Goal: Communication & Community: Answer question/provide support

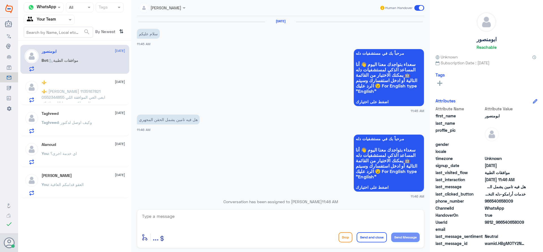
click at [51, 91] on span ": [PERSON_NAME] 1135167821 0552344855 ابغى الغي الموافقة اللي طلعت لكم من بوبا …" at bounding box center [74, 97] width 64 height 17
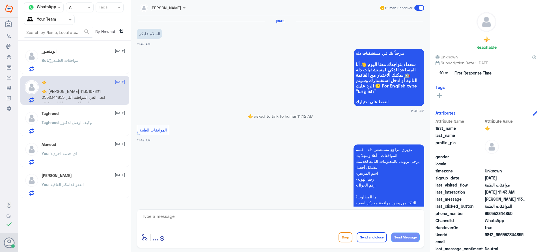
scroll to position [129, 0]
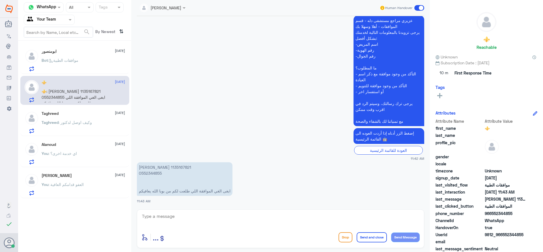
click at [222, 220] on textarea at bounding box center [280, 220] width 278 height 14
paste textarea "اهلا وسهلا سيتم التحقق حالا"
type textarea "اهلا وسهلا سيتم التحقق حالا"
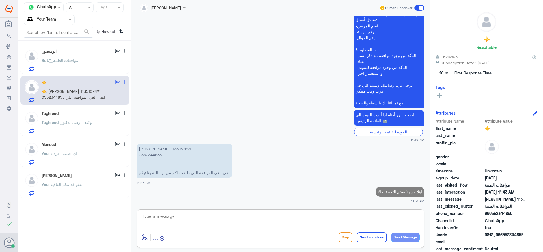
click at [153, 157] on p "[PERSON_NAME] 1135167821 0552344855 ابغى الغي الموافقة اللي طلعت لكم من بوبا ال…" at bounding box center [185, 161] width 96 height 34
click at [152, 151] on p "[PERSON_NAME] 1135167821 0552344855 ابغى الغي الموافقة اللي طلعت لكم من بوبا ال…" at bounding box center [185, 161] width 96 height 34
copy p "1135167821"
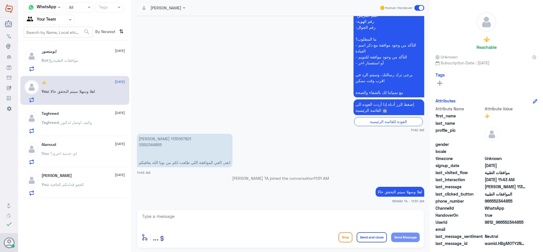
click at [259, 235] on div "enter flow name ... Drop Send and close Send Message" at bounding box center [280, 237] width 278 height 13
click at [256, 227] on div at bounding box center [280, 220] width 278 height 15
drag, startPoint x: 271, startPoint y: 223, endPoint x: 272, endPoint y: 220, distance: 3.9
click at [271, 223] on textarea at bounding box center [280, 220] width 278 height 14
type textarea "على طلب عملية؟ ايش السبب"
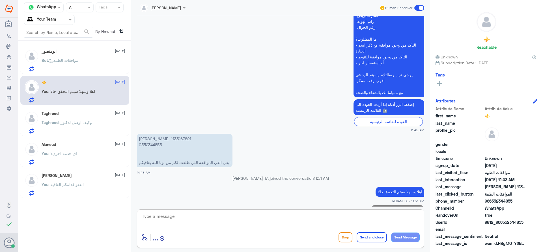
scroll to position [166, 0]
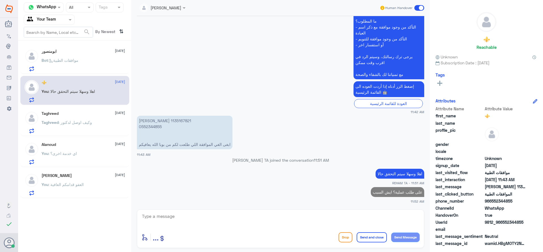
click at [89, 66] on div "Bot : موافقات الطبية" at bounding box center [83, 65] width 83 height 13
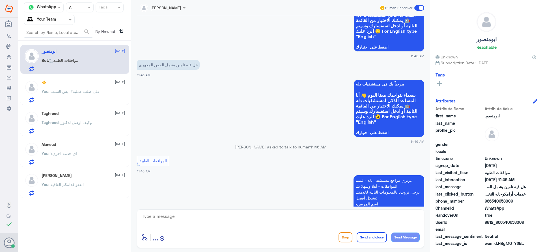
scroll to position [85, 0]
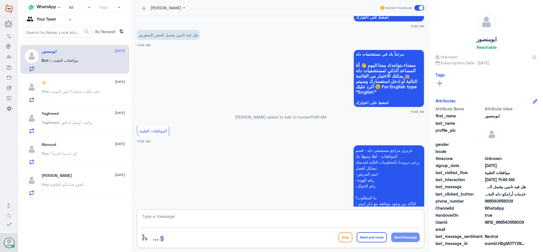
click at [205, 219] on textarea at bounding box center [280, 220] width 278 height 14
paste textarea "اهلا كيف نقدر نخدمك؟ ارجو توضيح استفسارك"
type textarea "اهلا كيف نقدر نخدمك؟ ارجو توضيح استفسارك"
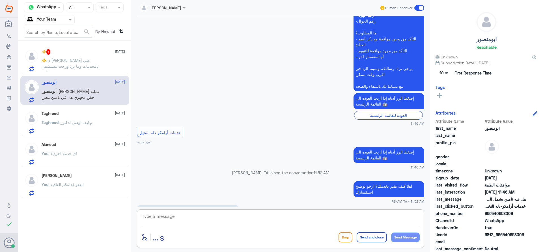
scroll to position [259, 0]
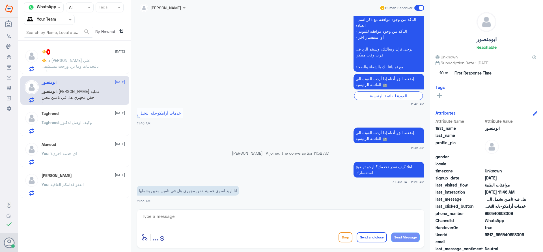
click at [196, 210] on div "enter flow name ... Drop Send and close Send Message" at bounding box center [280, 229] width 287 height 39
click at [196, 216] on textarea at bounding box center [280, 220] width 278 height 14
type textarea "ل"
type textarea "ن"
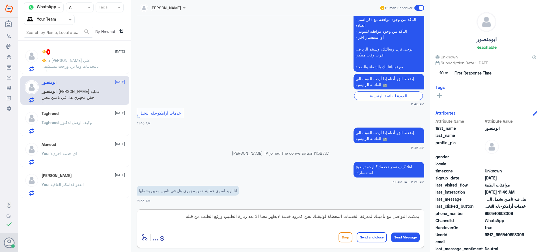
type textarea "يمكنك التواصل مع تأمينك لمعرفة الخدمات المغطاة لوثيقتك نحن كمزود خدمة لايظهر مع…"
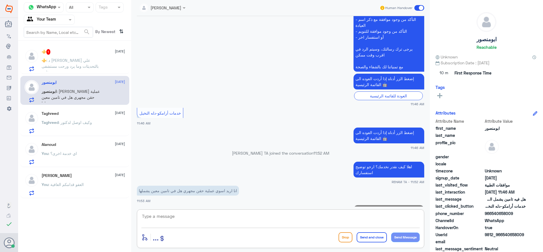
scroll to position [295, 0]
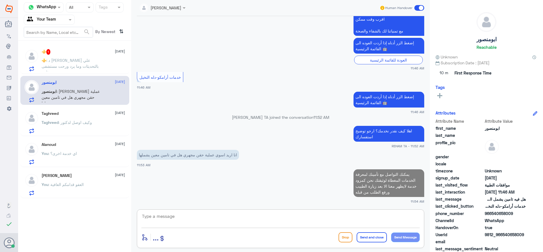
click at [96, 65] on p "⚜️ : د [PERSON_NAME] علي بالتحديثات وما يرد ورحت مستشفى ثاني" at bounding box center [74, 64] width 64 height 14
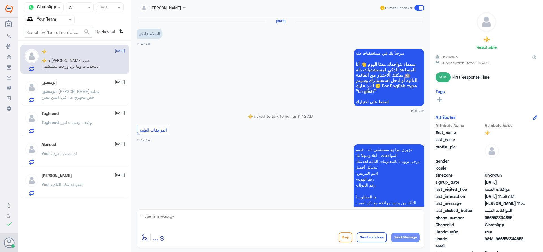
scroll to position [195, 0]
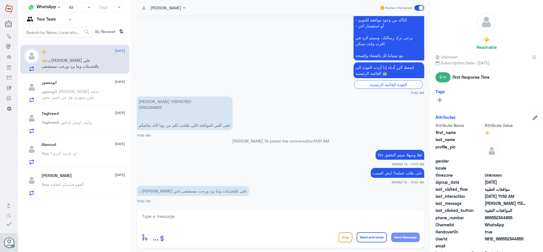
click at [189, 227] on div at bounding box center [280, 220] width 278 height 15
click at [153, 102] on p "[PERSON_NAME] 1135167821 0552344855 ابغى الغي الموافقة اللي طلعت لكم من بوبا ال…" at bounding box center [185, 114] width 96 height 34
copy p "1135167821"
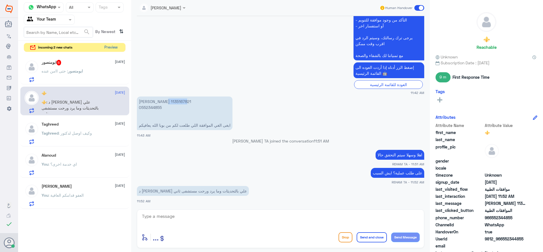
click at [116, 46] on button "Preview" at bounding box center [111, 47] width 18 height 9
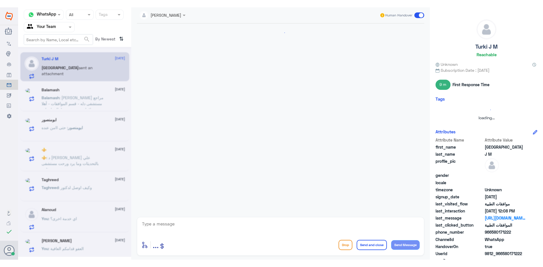
scroll to position [239, 0]
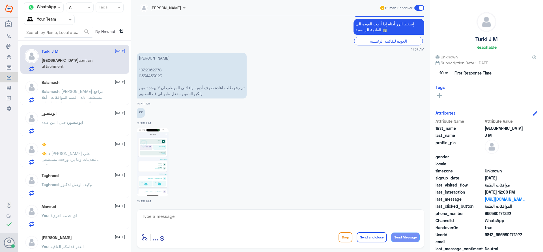
click at [150, 69] on p "[PERSON_NAME] 1032062778 0534453023 تم رفع طلب اعادة صرف أدويه وافادني الموظف ا…" at bounding box center [192, 76] width 110 height 46
copy p "1032062778"
click at [158, 178] on img at bounding box center [153, 162] width 32 height 69
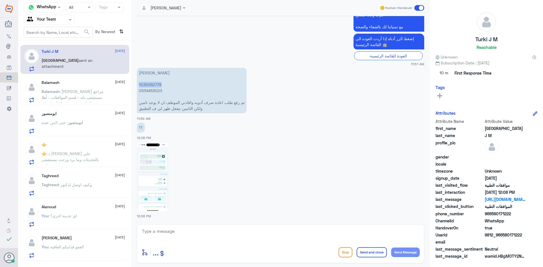
scroll to position [224, 0]
click at [182, 232] on textarea at bounding box center [280, 235] width 278 height 14
paste textarea "اهلا وسهلا سيتم التحقق حالا"
type textarea "اهلا وسهلا سيتم التحقق حالا"
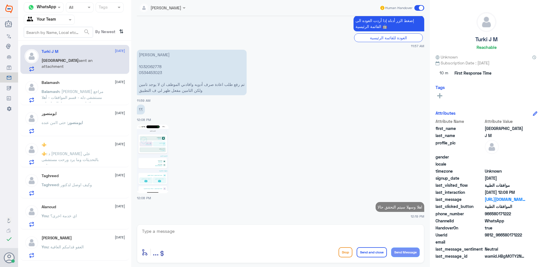
click at [148, 70] on p "[PERSON_NAME] 1032062778 0534453023 تم رفع طلب اعادة صرف أدويه وافادني الموظف ا…" at bounding box center [192, 73] width 110 height 46
click at [148, 66] on p "[PERSON_NAME] 1032062778 0534453023 تم رفع طلب اعادة صرف أدويه وافادني الموظف ا…" at bounding box center [192, 73] width 110 height 46
copy p "1032062778"
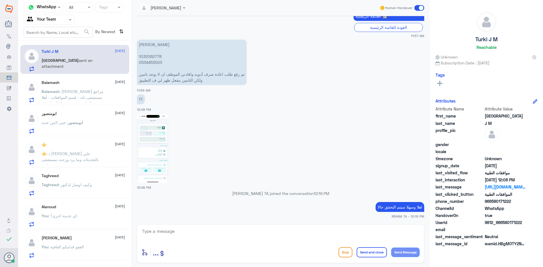
click at [253, 246] on div "enter flow name ... Drop Send and close Send Message" at bounding box center [280, 243] width 287 height 39
click at [250, 235] on textarea at bounding box center [280, 235] width 278 height 14
type textarea "هل الطلب في دلة النخيل؟"
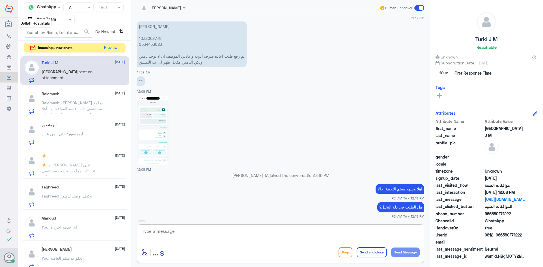
scroll to position [280, 0]
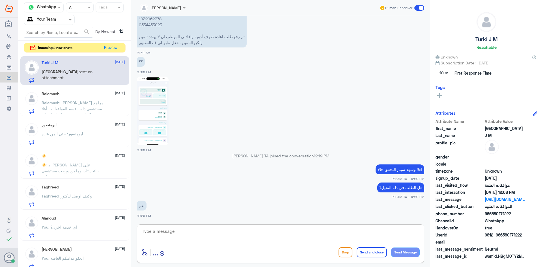
click at [179, 239] on textarea at bounding box center [280, 235] width 278 height 14
click at [147, 18] on p "[PERSON_NAME] 1032062778 0534453023 تم رفع طلب اعادة صرف أدويه وافادني الموظف ا…" at bounding box center [192, 25] width 110 height 46
copy p "1032062778"
click at [192, 231] on textarea at bounding box center [280, 235] width 278 height 14
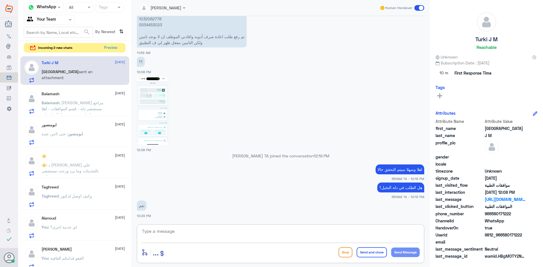
type textarea "j"
type textarea "تأمينك معمد لدينا هل تمت زيارة الطبيب؟"
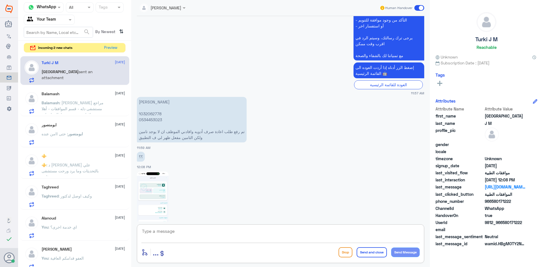
scroll to position [298, 0]
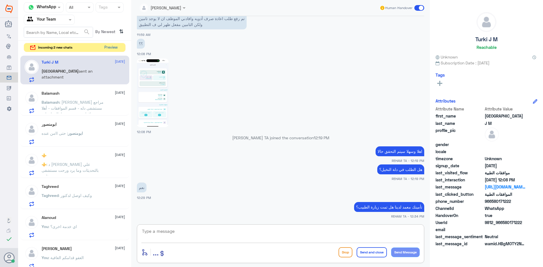
click at [104, 49] on button "Preview" at bounding box center [111, 47] width 18 height 9
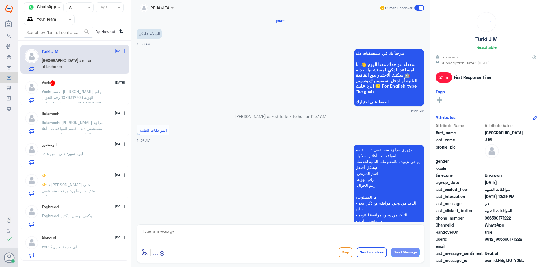
scroll to position [308, 0]
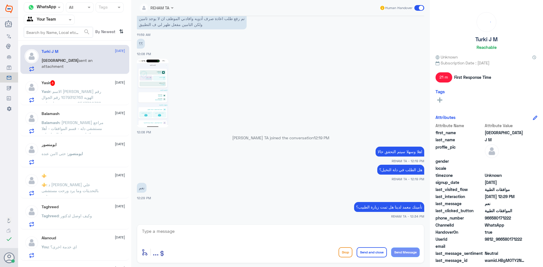
click at [93, 92] on span ": الاسم [PERSON_NAME] رقم الهويه 1079312763 رقم الجوال 0547700388 عندي وصفه طبي…" at bounding box center [72, 103] width 60 height 29
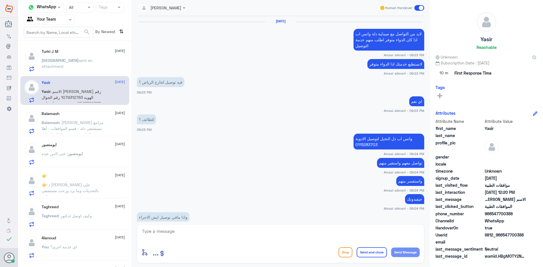
scroll to position [380, 0]
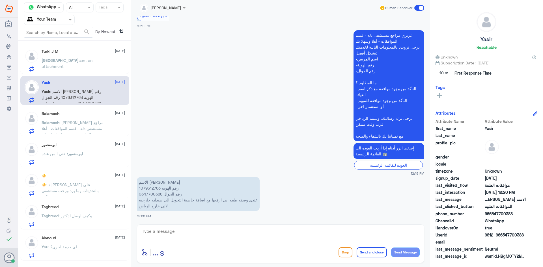
click at [163, 223] on div "[PERSON_NAME] Human Handover [DATE] لابد من التواصل مع صيدلية دلة واتس اب اذا ك…" at bounding box center [280, 134] width 298 height 269
click at [168, 234] on textarea at bounding box center [280, 235] width 278 height 14
type textarea "اهلا وسهلا ..[PERSON_NAME] بالوصفة"
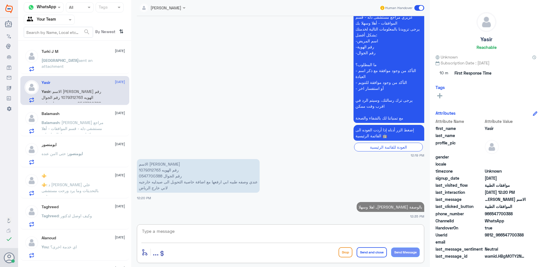
click at [148, 172] on p "الاسم [PERSON_NAME] رقم الهويه 1079312763 رقم الجوال 0547700388 عندي وصفه طبيه …" at bounding box center [198, 176] width 123 height 34
copy p "1079312763"
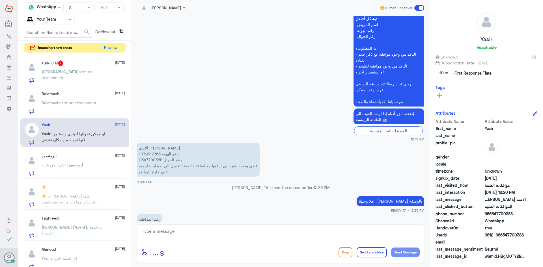
scroll to position [534, 0]
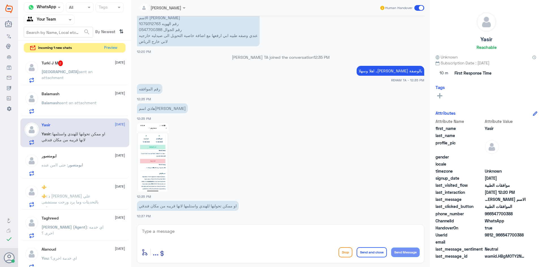
click at [161, 149] on img at bounding box center [153, 157] width 32 height 69
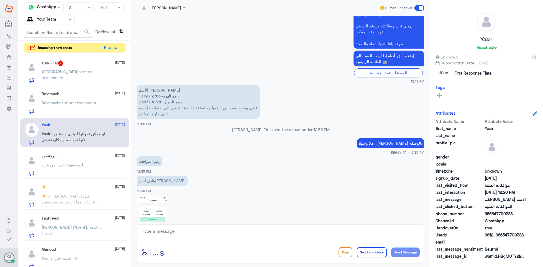
scroll to position [449, 0]
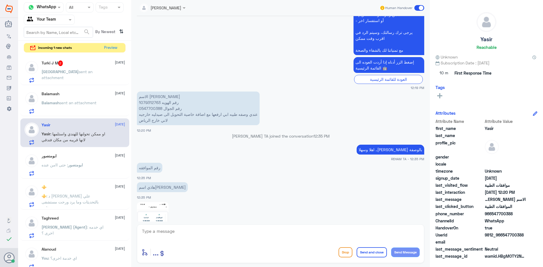
click at [149, 107] on p "الاسم [PERSON_NAME] رقم الهويه 1079312763 رقم الجوال 0547700388 عندي وصفه طبيه …" at bounding box center [198, 109] width 123 height 34
copy p "1079312763"
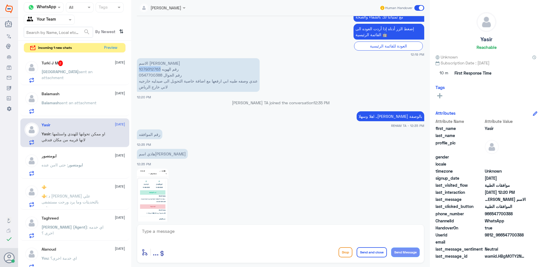
scroll to position [534, 0]
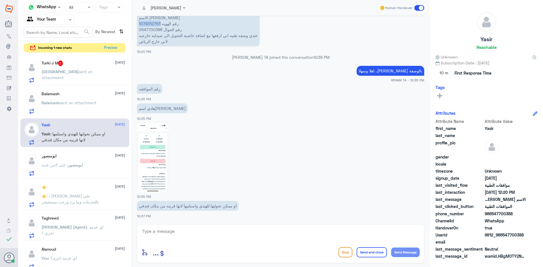
click at [147, 23] on p "الاسم [PERSON_NAME] رقم الهويه 1079312763 رقم الجوال 0547700388 عندي وصفه طبيه …" at bounding box center [198, 30] width 123 height 34
drag, startPoint x: 195, startPoint y: 225, endPoint x: 194, endPoint y: 235, distance: 9.5
click at [195, 226] on div "enter flow name ... Drop Send and close Send Message" at bounding box center [280, 243] width 287 height 39
click at [185, 237] on textarea at bounding box center [280, 235] width 278 height 14
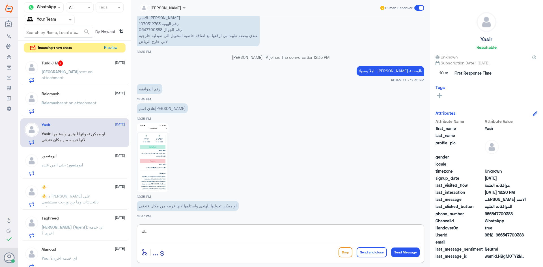
type textarea "J"
paste textarea "120958598"
type textarea "تم رفع طلب تحويل رقم الطلب 120958598"
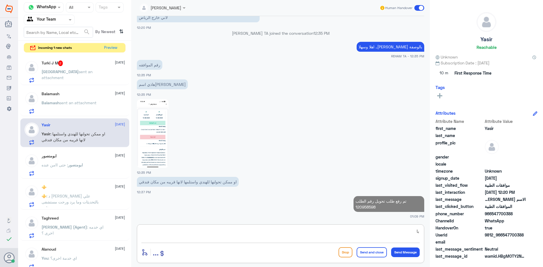
type textarea "ب"
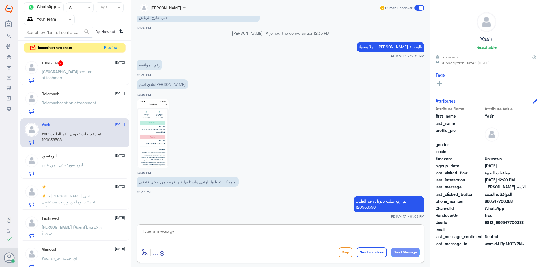
click at [64, 68] on div "[PERSON_NAME] 2 [DATE][PERSON_NAME] sent an attachment" at bounding box center [83, 71] width 83 height 22
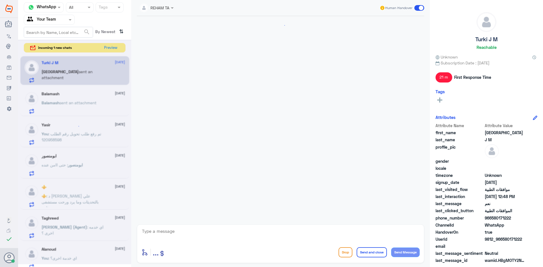
scroll to position [347, 0]
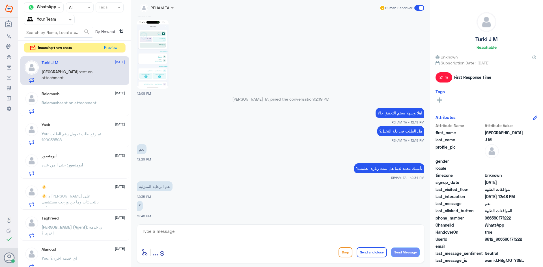
click at [174, 233] on textarea at bounding box center [280, 235] width 278 height 14
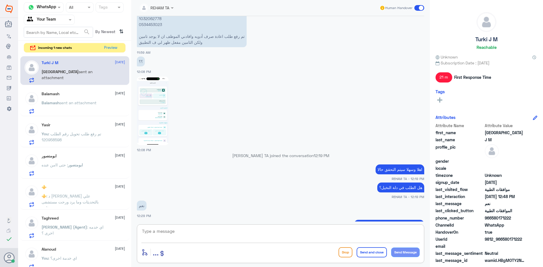
scroll to position [262, 0]
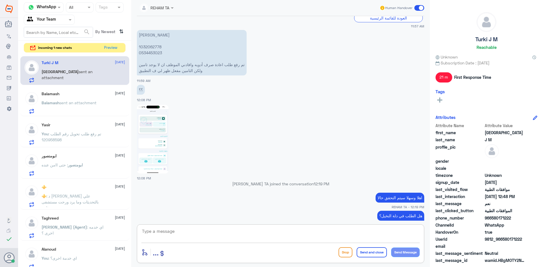
click at [151, 45] on p "[PERSON_NAME] 1032062778 0534453023 تم رفع طلب اعادة صرف أدويه وافادني الموظف ا…" at bounding box center [192, 53] width 110 height 46
copy p "1032062778"
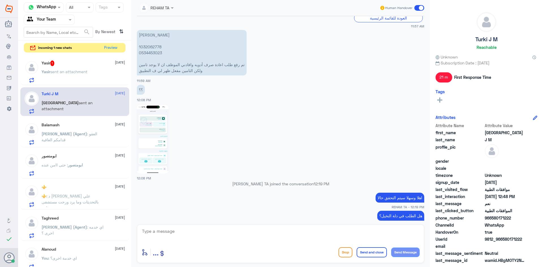
click at [168, 233] on textarea at bounding box center [280, 235] width 278 height 14
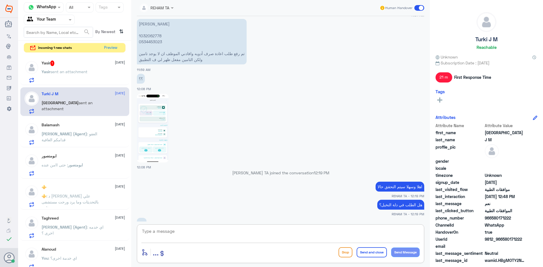
scroll to position [205, 0]
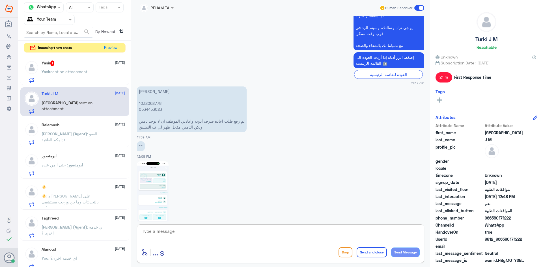
click at [150, 103] on p "[PERSON_NAME] 1032062778 0534453023 تم رفع طلب اعادة صرف أدويه وافادني الموظف ا…" at bounding box center [192, 109] width 110 height 46
copy p "1032062778"
click at [176, 229] on textarea at bounding box center [280, 235] width 278 height 14
type textarea "H"
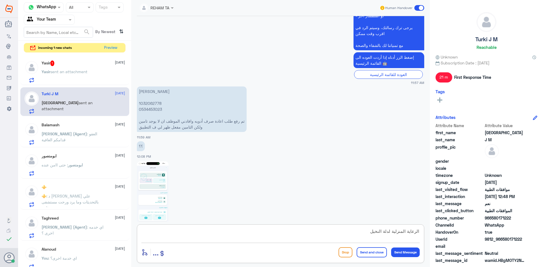
type textarea "الرعاية المنزلية لدلة النخيل؟"
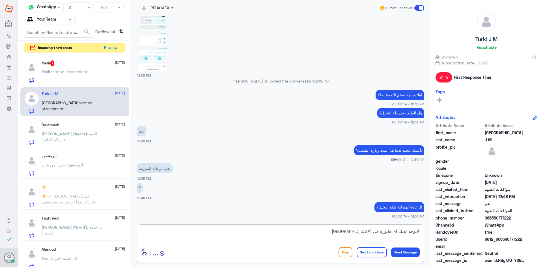
type textarea "لايوجد لديك اي فاتورة في [GEOGRAPHIC_DATA]"
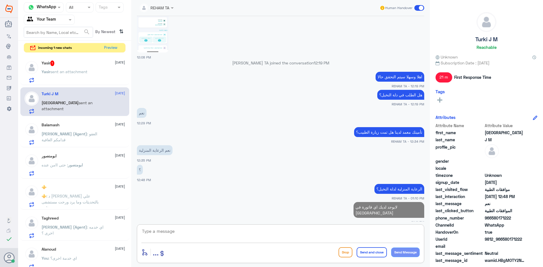
type textarea "ا"
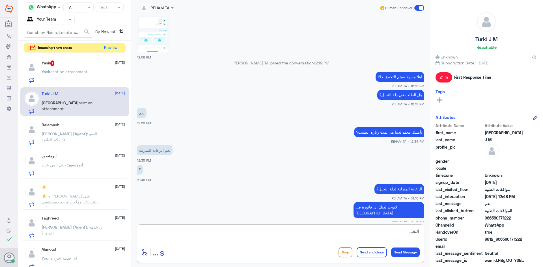
type textarea "النخيل"
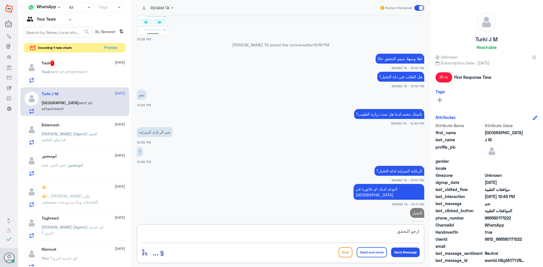
type textarea "ارجو التحقق"
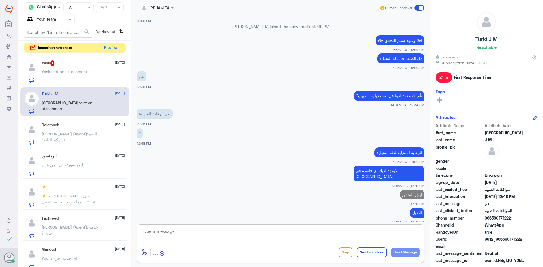
click at [72, 73] on span "sent an attachment" at bounding box center [68, 71] width 37 height 5
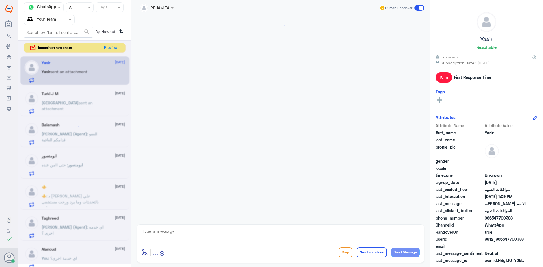
scroll to position [422, 0]
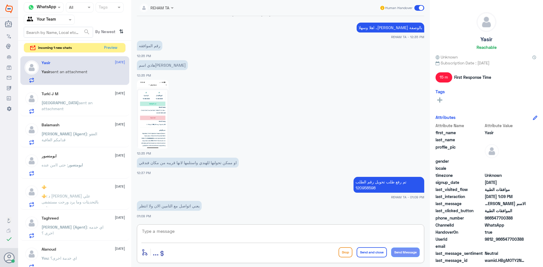
click at [160, 229] on textarea at bounding box center [280, 235] width 278 height 14
type textarea "انتظر من فضلك"
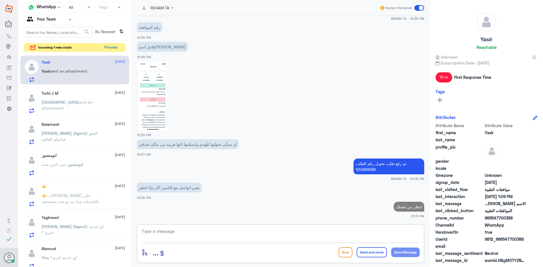
click at [109, 46] on button "Preview" at bounding box center [111, 47] width 18 height 9
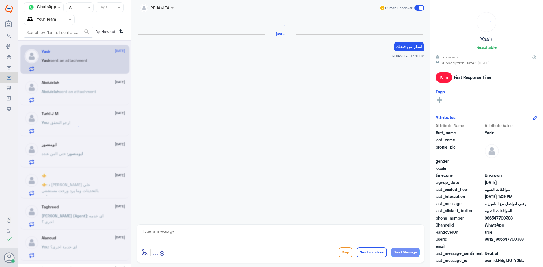
scroll to position [441, 0]
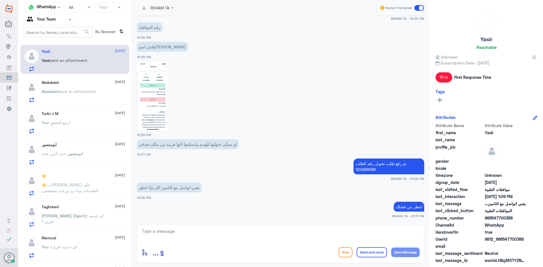
click at [72, 93] on span "sent an attachment" at bounding box center [77, 91] width 37 height 5
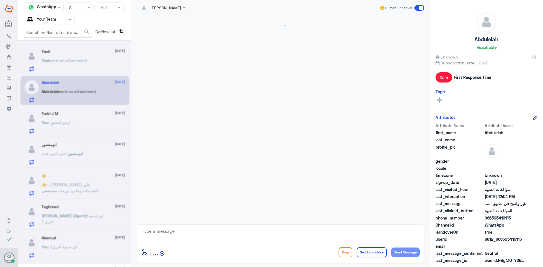
scroll to position [416, 0]
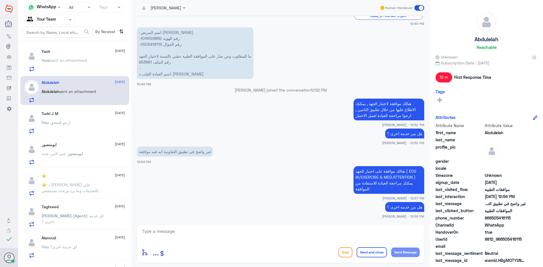
click at [51, 121] on span ": ارجو التحقق" at bounding box center [59, 122] width 22 height 5
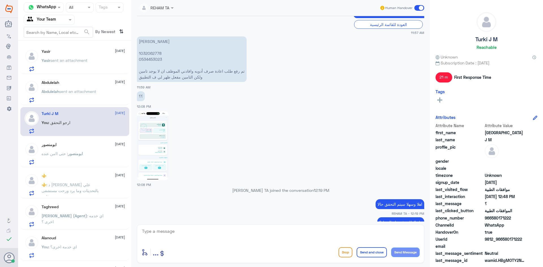
scroll to position [221, 0]
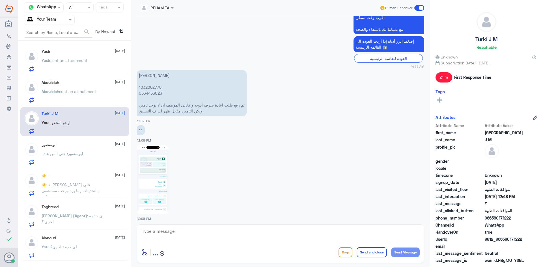
click at [151, 86] on p "[PERSON_NAME] 1032062778 0534453023 تم رفع طلب اعادة صرف أدويه وافادني الموظف ا…" at bounding box center [192, 93] width 110 height 46
copy p "1032062778"
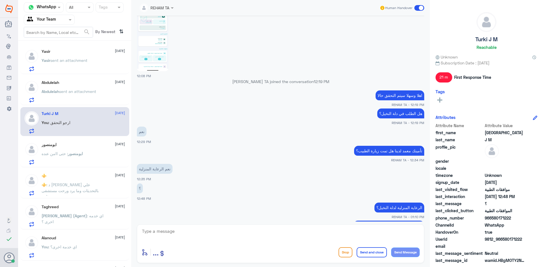
scroll to position [419, 0]
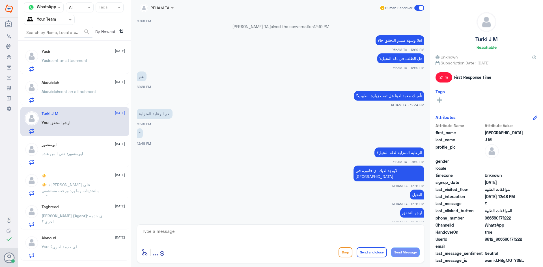
click at [69, 156] on p "ابومنصور : حتى اامن عنده" at bounding box center [62, 158] width 41 height 14
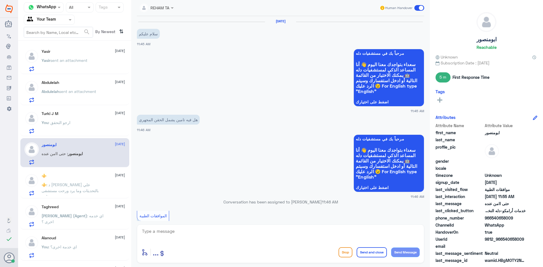
scroll to position [406, 0]
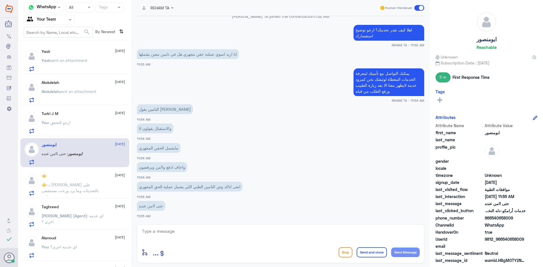
click at [192, 232] on textarea at bounding box center [280, 235] width 278 height 14
click at [195, 237] on textarea at bounding box center [280, 235] width 278 height 14
click at [195, 235] on textarea at bounding box center [280, 235] width 278 height 14
type textarea "م"
type textarea "مع الاسف لاتظهر معنا فيما يخص شركات التأمين التي تغطي مثل هذه الخدمة"
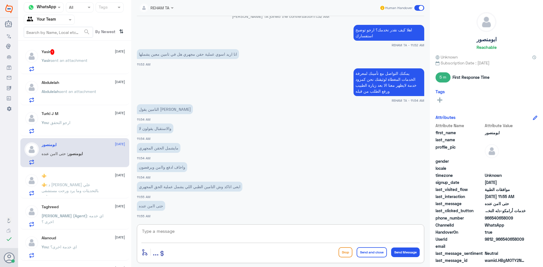
scroll to position [436, 0]
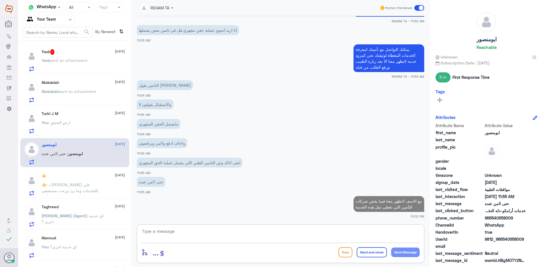
click at [86, 56] on div "Yasir 1 [DATE][PERSON_NAME] sent an attachment" at bounding box center [83, 60] width 83 height 22
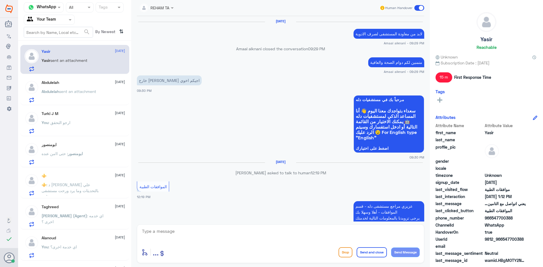
scroll to position [422, 0]
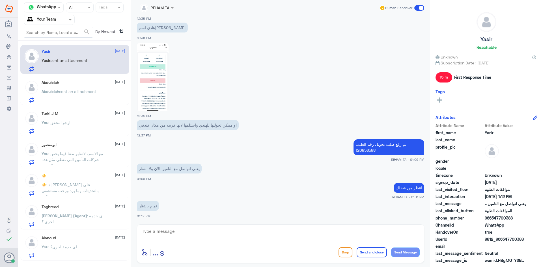
click at [78, 98] on p "[PERSON_NAME] sent an attachment" at bounding box center [69, 95] width 55 height 14
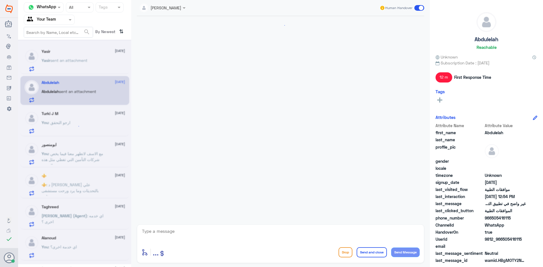
scroll to position [416, 0]
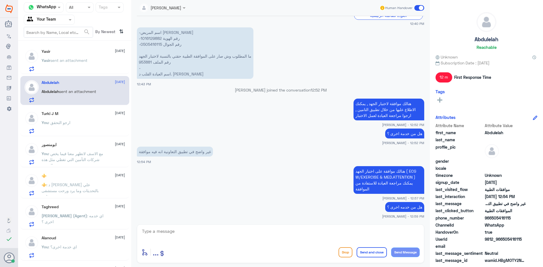
click at [82, 63] on span "sent an attachment" at bounding box center [68, 60] width 37 height 5
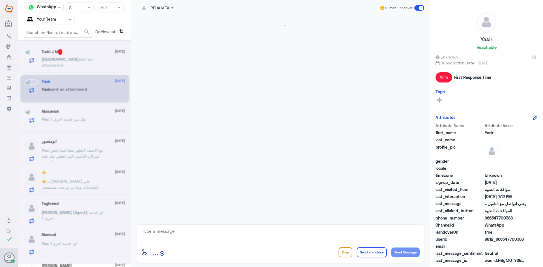
scroll to position [422, 0]
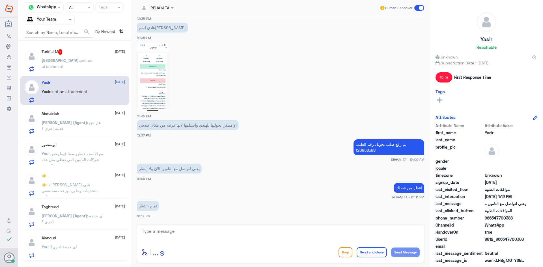
click at [367, 151] on p "تم رفع طلب تحويل رقم الطلب 120958598" at bounding box center [388, 147] width 71 height 16
click at [201, 233] on textarea at bounding box center [280, 235] width 278 height 14
type textarea "تم تحويلك لصيدلية ليمون"
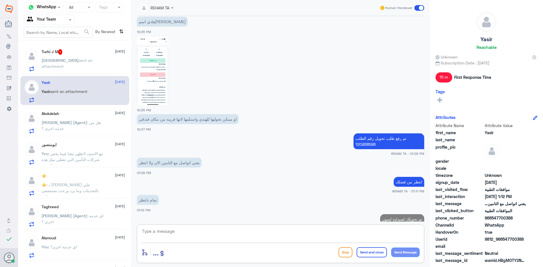
scroll to position [441, 0]
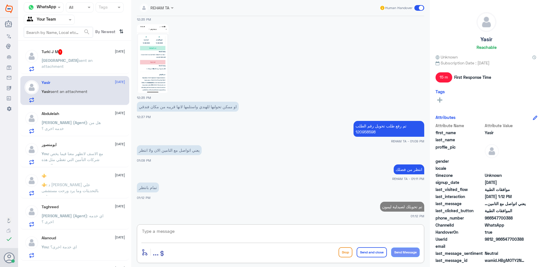
paste textarea ", Service is referred to, BE-1-2 Service was not performed, Lemon Medical Pharm…"
type textarea ", Service is referred to, BE-1-2 Service was not performed, Lemon Medical Pharm…"
click at [68, 63] on p "Turki sent an attachment" at bounding box center [74, 64] width 64 height 14
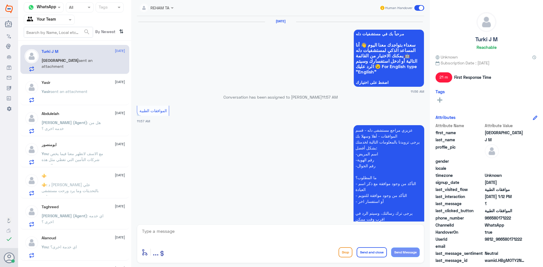
scroll to position [419, 0]
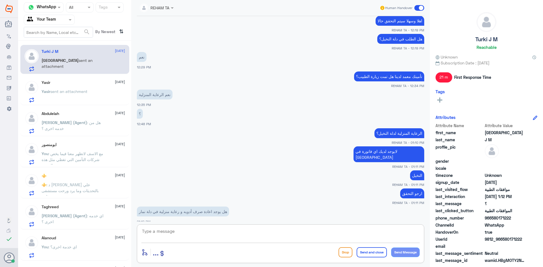
click at [166, 233] on textarea at bounding box center [280, 235] width 278 height 14
click at [200, 207] on p "هل يوجد اعادة صرف أدويه و رعاية منزلية في دلة نمار" at bounding box center [183, 212] width 92 height 10
click at [185, 232] on textarea at bounding box center [280, 235] width 278 height 14
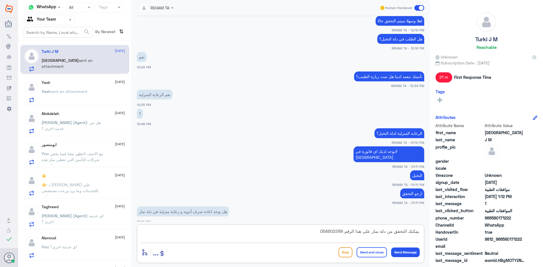
type textarea "يمكنك التحقق من دلة نمار على هذا الرقم 0546022896"
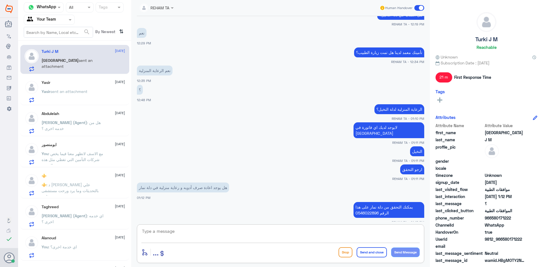
click at [48, 97] on p "[PERSON_NAME] sent an attachment" at bounding box center [65, 95] width 46 height 14
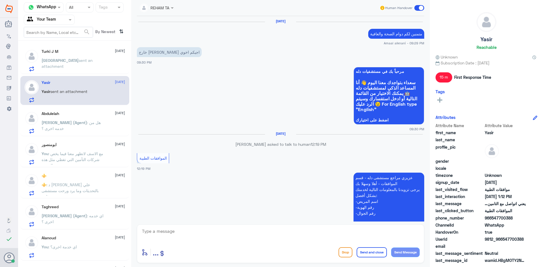
scroll to position [442, 0]
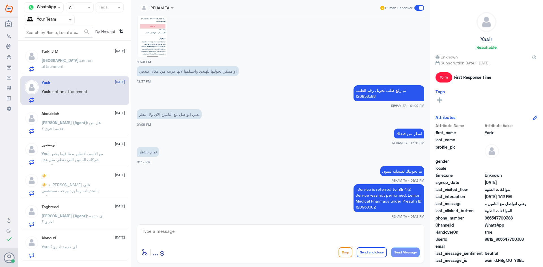
click at [184, 229] on textarea at bounding box center [280, 235] width 278 height 14
paste textarea "اي خدمة اخرى؟"
type textarea "اي خدمة اخرى؟"
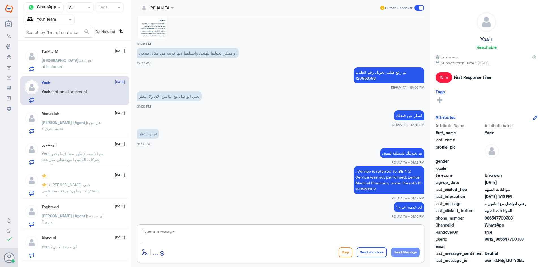
click at [82, 128] on p "[PERSON_NAME] (Agent) : هل من خدمه اخرى ؟" at bounding box center [74, 127] width 64 height 14
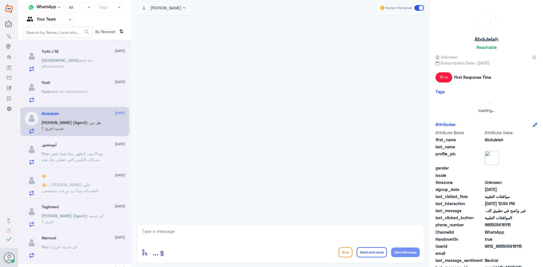
scroll to position [416, 0]
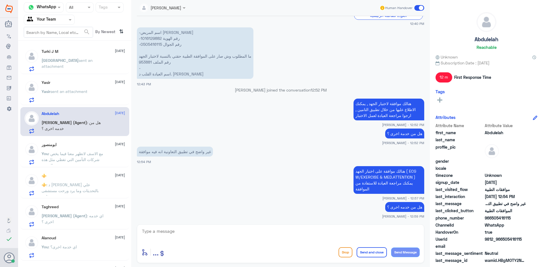
click at [81, 59] on span "sent an attachment" at bounding box center [67, 63] width 51 height 11
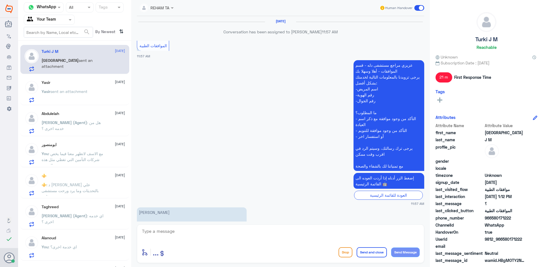
scroll to position [378, 0]
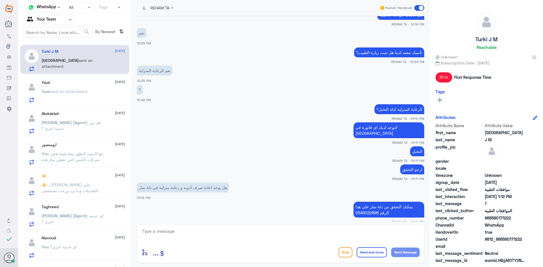
click at [78, 78] on div "Yasir [DATE][PERSON_NAME] sent an attachment" at bounding box center [74, 90] width 109 height 29
click at [73, 87] on div "Yasir [DATE][PERSON_NAME] sent an attachment" at bounding box center [83, 91] width 83 height 22
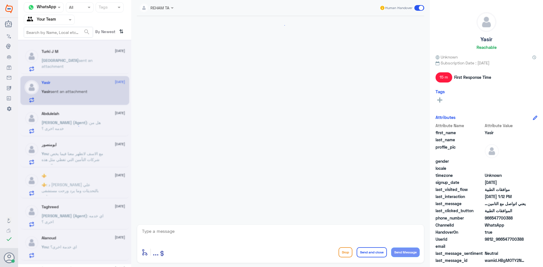
scroll to position [442, 0]
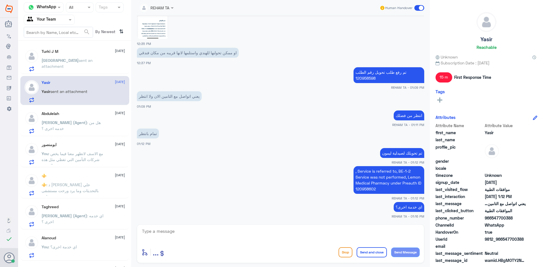
click at [78, 153] on span ": مع الاسف لاتظهر معنا فيما يخص شركات التأمين التي تغطي مثل هذه الخدمة" at bounding box center [73, 159] width 62 height 17
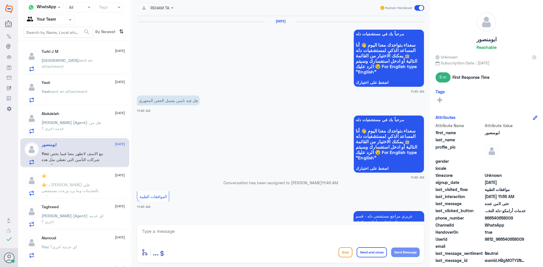
scroll to position [417, 0]
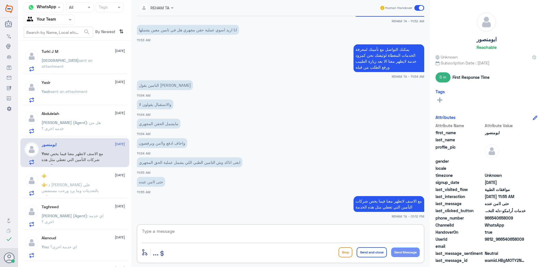
click at [184, 230] on textarea at bounding box center [280, 235] width 278 height 14
paste textarea "اي خدمة اخرى؟"
type textarea "اي خدمة اخرى؟"
click at [408, 252] on button "Send Message" at bounding box center [405, 253] width 29 height 10
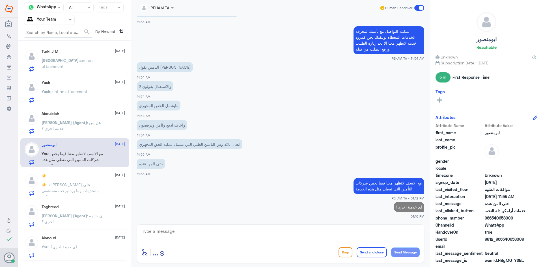
click at [84, 184] on span ": د [PERSON_NAME] علي بالتحديثات وما يرد ورحت مستشفى ثاني" at bounding box center [70, 190] width 57 height 17
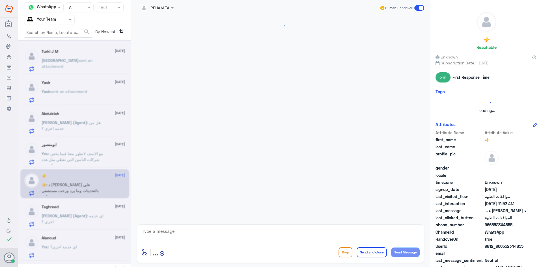
scroll to position [180, 0]
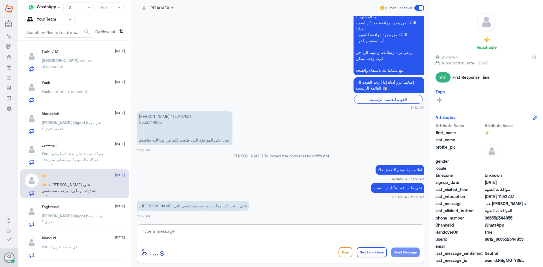
click at [209, 235] on textarea at bounding box center [280, 235] width 278 height 14
type textarea "ت"
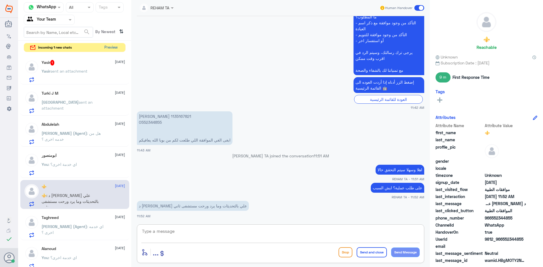
click at [110, 48] on button "Preview" at bounding box center [111, 47] width 18 height 9
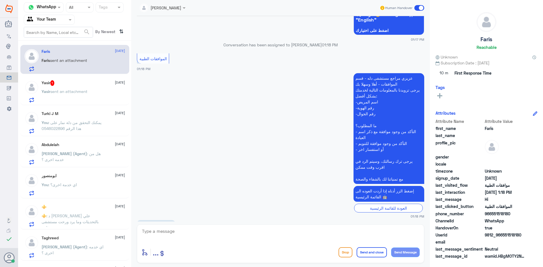
scroll to position [103, 0]
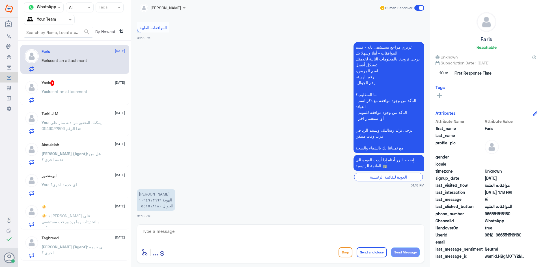
click at [75, 95] on p "[PERSON_NAME] sent an attachment" at bounding box center [65, 95] width 46 height 14
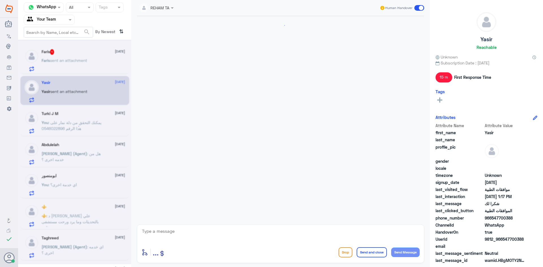
scroll to position [442, 0]
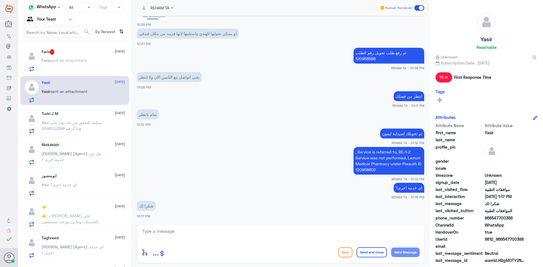
click at [167, 237] on textarea at bounding box center [280, 235] width 278 height 14
paste textarea "العفو قدامكم العافية"
type textarea "العفو قدامكم العافية"
click at [371, 251] on button "Send and close" at bounding box center [371, 252] width 30 height 10
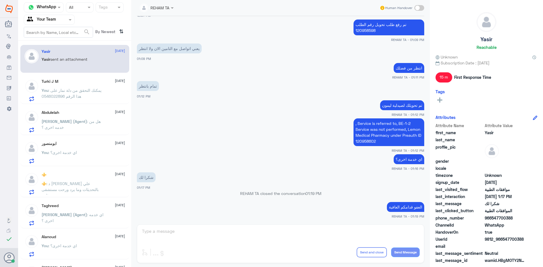
scroll to position [55, 0]
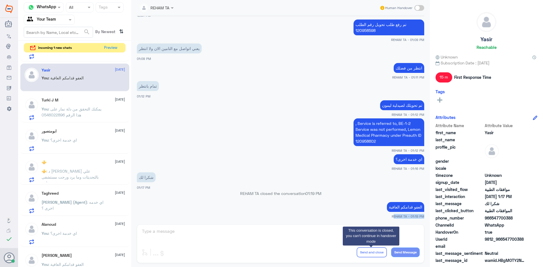
drag, startPoint x: 201, startPoint y: 223, endPoint x: 205, endPoint y: 231, distance: 8.7
click at [201, 223] on div "REHAM TA Human Handover [DATE] مرحباً بك في مستشفيات دله سعداء بتواجدك معنا [DA…" at bounding box center [280, 134] width 298 height 269
click at [115, 50] on button "Preview" at bounding box center [111, 47] width 18 height 9
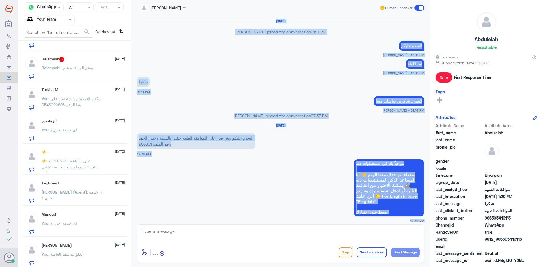
scroll to position [394, 0]
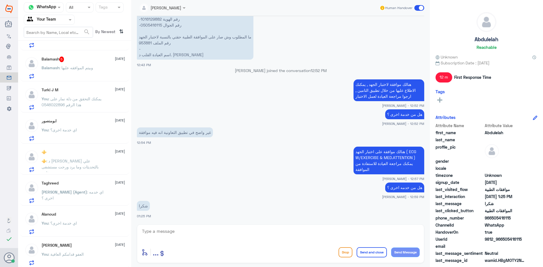
click at [82, 74] on p "Balamash : وبيتم الموافقه عليها" at bounding box center [67, 72] width 51 height 14
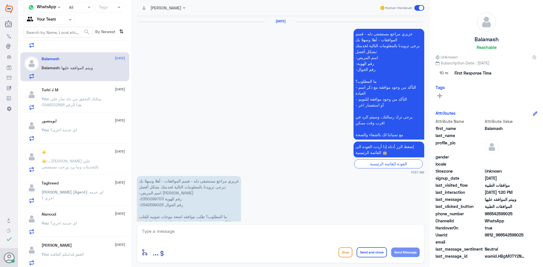
scroll to position [619, 0]
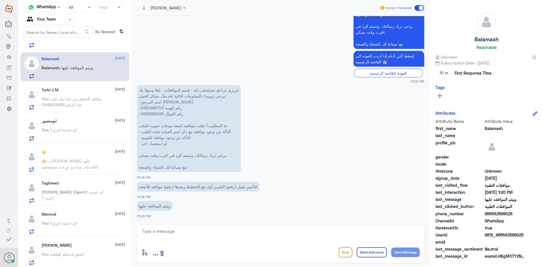
click at [72, 115] on div "ابومنصور [DATE] You : اي خدمة اخرى؟" at bounding box center [74, 128] width 109 height 29
click at [75, 104] on span ": يمكنك التحقق من دلة نمار على هذا الرقم 0546022896" at bounding box center [72, 101] width 60 height 11
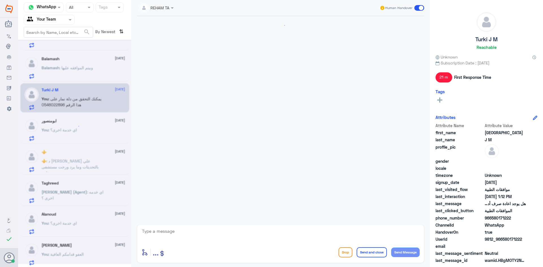
scroll to position [378, 0]
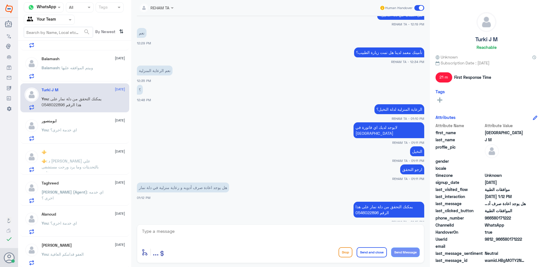
click at [176, 229] on textarea at bounding box center [280, 235] width 278 height 14
paste textarea "اي خدمة اخرى؟"
type textarea "اي خدمة اخرى؟"
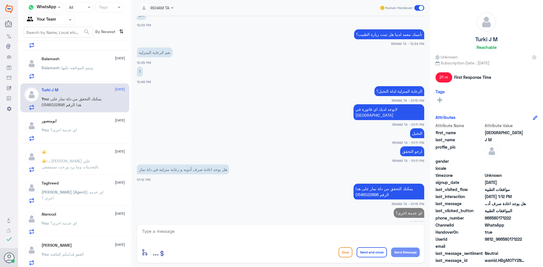
click at [76, 142] on div "ابومنصور [DATE] You : اي خدمة اخرى؟" at bounding box center [74, 128] width 109 height 29
click at [76, 134] on div "You : اي خدمة اخرى؟" at bounding box center [83, 134] width 83 height 13
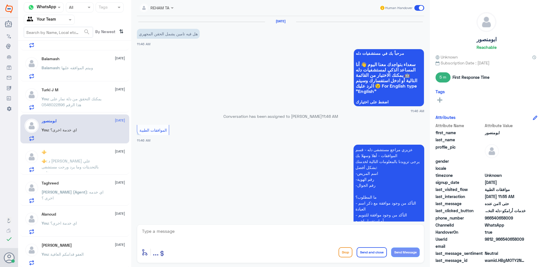
scroll to position [369, 0]
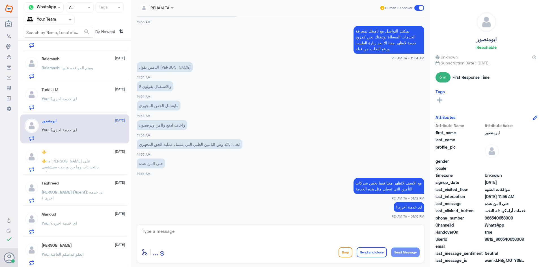
click at [82, 172] on div "⚜️ [DATE] ⚜️ : د [PERSON_NAME] علي بالتحديثات وما يرد ورحت مستشفى ثاني" at bounding box center [74, 160] width 109 height 29
click at [84, 169] on p "⚜️ : د [PERSON_NAME] علي بالتحديثات وما يرد ورحت مستشفى ثاني" at bounding box center [74, 165] width 64 height 14
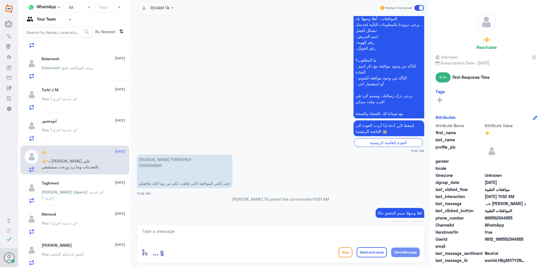
scroll to position [180, 0]
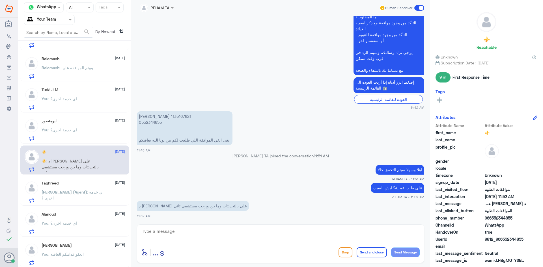
click at [146, 114] on p "[PERSON_NAME] 1135167821 0552344855 ابغى الغي الموافقة اللي طلعت لكم من بوبا ال…" at bounding box center [185, 128] width 96 height 34
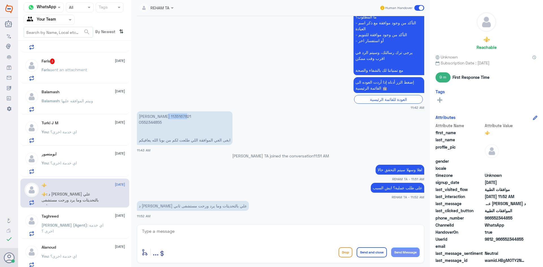
scroll to position [0, 0]
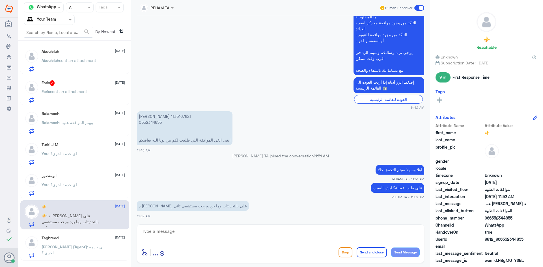
click at [83, 87] on div "Faris 3 [DATE][PERSON_NAME] sent an attachment" at bounding box center [83, 91] width 83 height 22
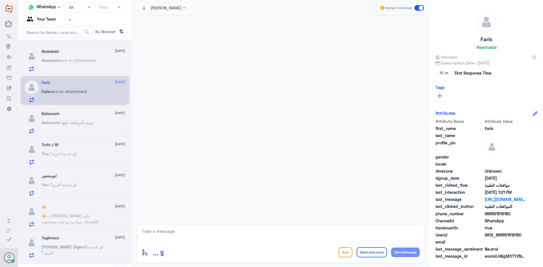
scroll to position [200, 0]
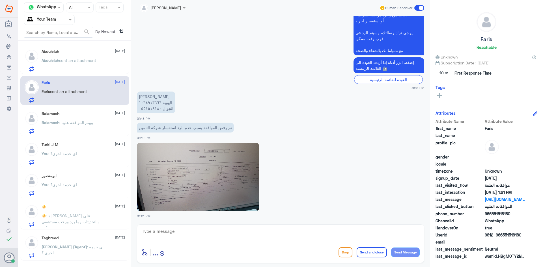
click at [78, 59] on span "sent an attachment" at bounding box center [77, 60] width 37 height 5
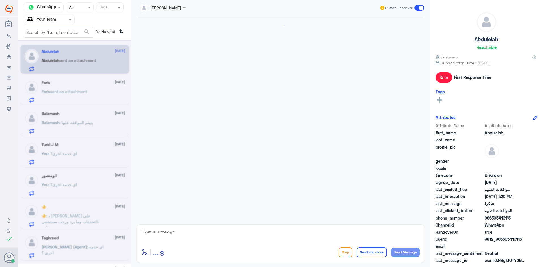
scroll to position [394, 0]
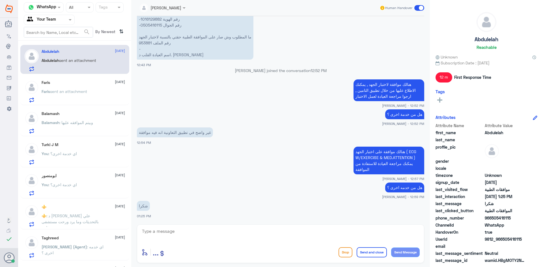
click at [68, 151] on p "You : اي خدمة اخرى؟" at bounding box center [59, 158] width 35 height 14
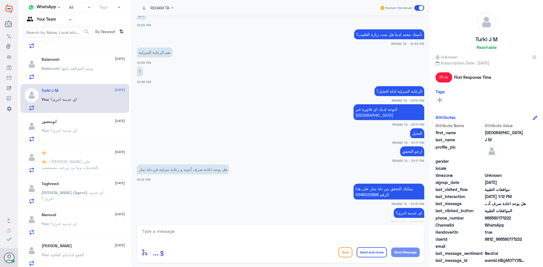
scroll to position [56, 0]
click at [77, 217] on div "Alanoud [DATE] You : اي خدمة اخرى؟" at bounding box center [83, 222] width 83 height 22
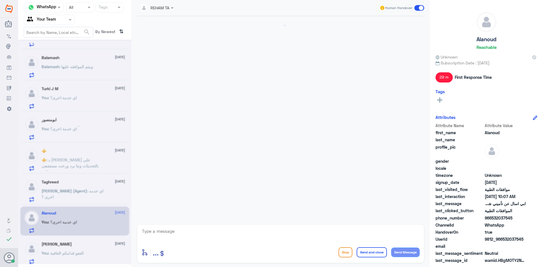
scroll to position [290, 0]
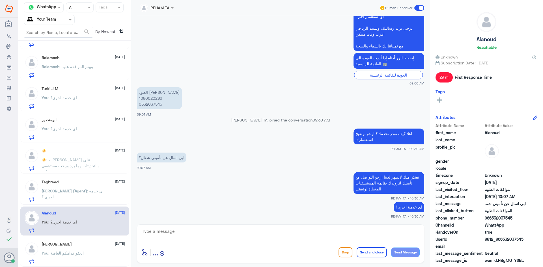
click at [211, 236] on textarea at bounding box center [280, 235] width 278 height 14
paste textarea "قدامكم العافية"
type textarea "قدامكم العافية"
click at [373, 252] on button "Send and close" at bounding box center [371, 252] width 30 height 10
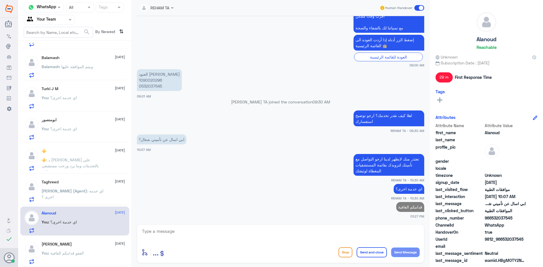
scroll to position [55, 0]
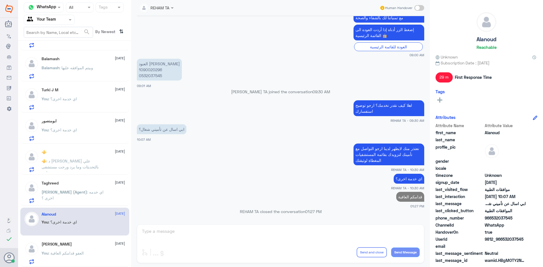
click at [86, 201] on p "[PERSON_NAME] (Agent) : اي خدمه اخرى ؟" at bounding box center [74, 196] width 64 height 14
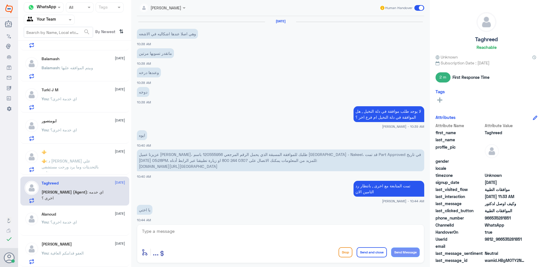
scroll to position [277, 0]
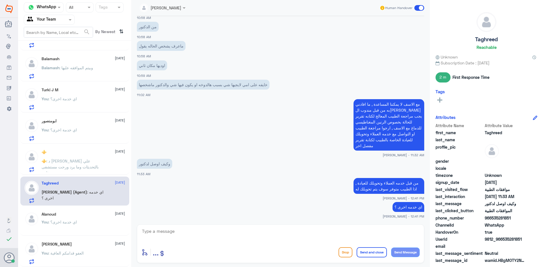
click at [82, 251] on span ": العفو قدامكم العافية" at bounding box center [65, 253] width 35 height 5
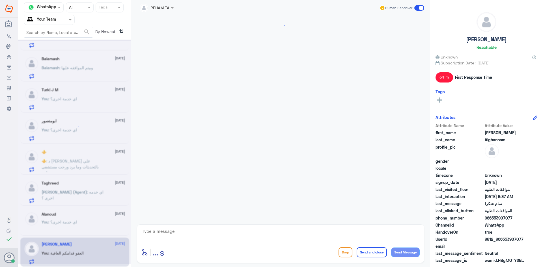
scroll to position [395, 0]
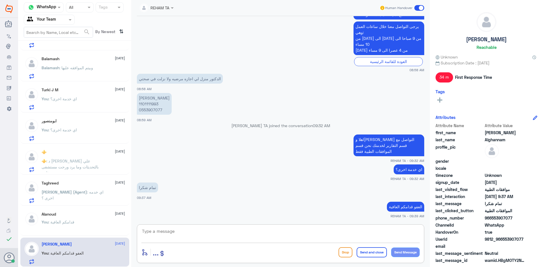
click at [242, 239] on textarea at bounding box center [280, 235] width 278 height 14
paste textarea "قدامكم العافية"
type textarea "قدامكم العافية"
click at [382, 250] on button "Send and close" at bounding box center [371, 252] width 30 height 10
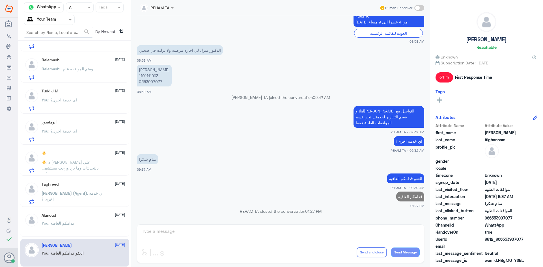
scroll to position [54, 0]
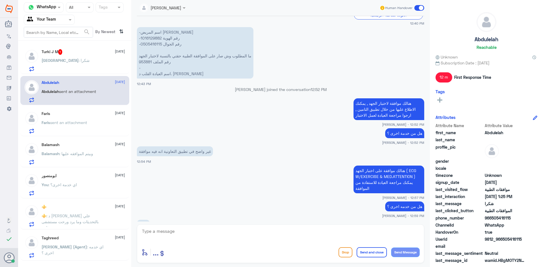
scroll to position [365, 0]
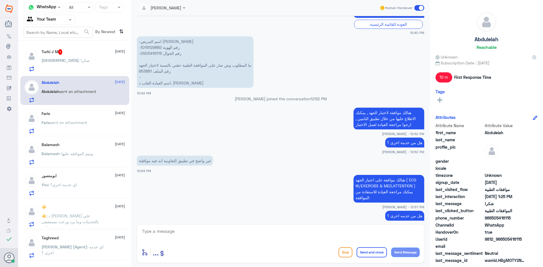
click at [80, 58] on div "Turki J M 1 18 August Turki : شكرا" at bounding box center [83, 60] width 83 height 22
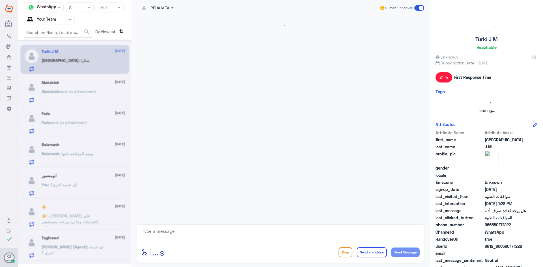
scroll to position [404, 0]
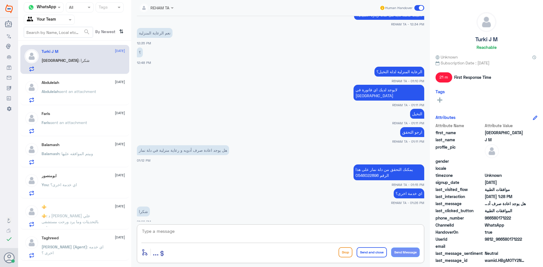
click at [188, 230] on textarea at bounding box center [280, 235] width 278 height 14
paste textarea "العفو قدامكم العافية"
type textarea "العفو قدامكم العافية"
click at [374, 255] on button "Send and close" at bounding box center [371, 252] width 30 height 10
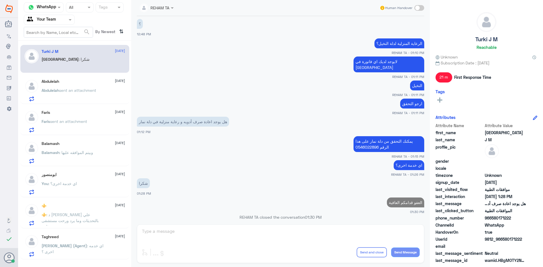
click at [89, 215] on span ": د [PERSON_NAME] علي بالتحديثات وما يرد ورحت مستشفى ثاني" at bounding box center [70, 220] width 57 height 17
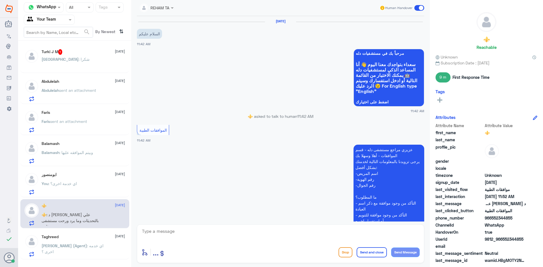
scroll to position [180, 0]
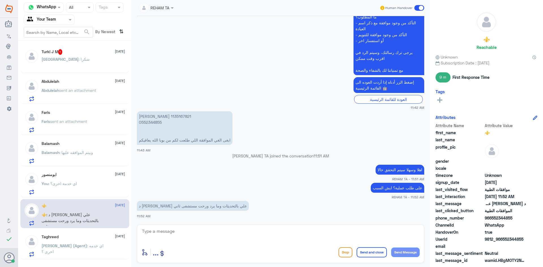
click at [195, 235] on textarea at bounding box center [280, 235] width 278 height 14
type textarea "ت"
click at [83, 124] on p "Faris sent an attachment" at bounding box center [65, 125] width 46 height 14
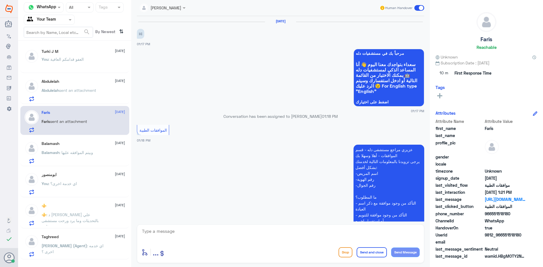
scroll to position [200, 0]
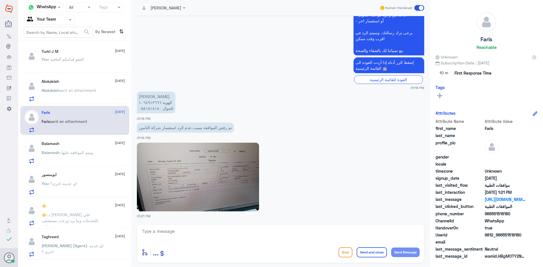
click at [90, 87] on p "[PERSON_NAME] sent an attachment" at bounding box center [69, 94] width 55 height 14
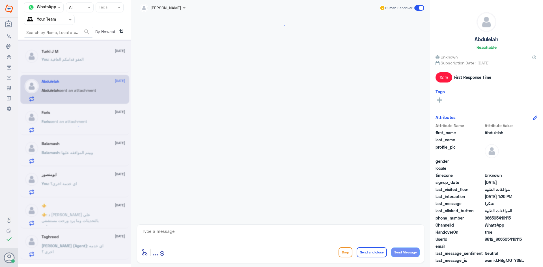
scroll to position [394, 0]
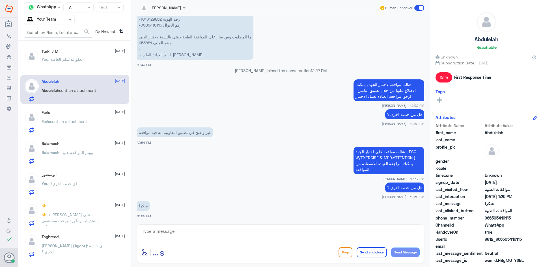
click at [76, 147] on div "Balamash 18 August Balamash : وبيتم الموافقه عليها" at bounding box center [83, 152] width 83 height 22
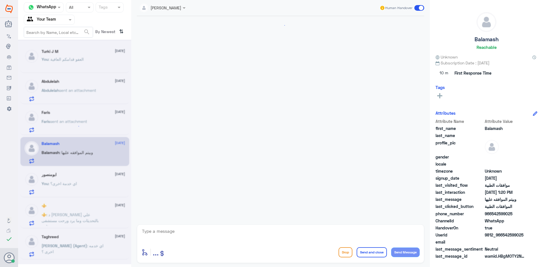
scroll to position [619, 0]
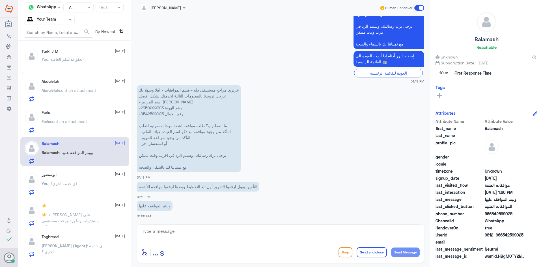
click at [72, 161] on p "Balamash : وبيتم الموافقه عليها" at bounding box center [67, 157] width 51 height 14
click at [72, 177] on div "ابومنصور 18 August" at bounding box center [83, 174] width 83 height 5
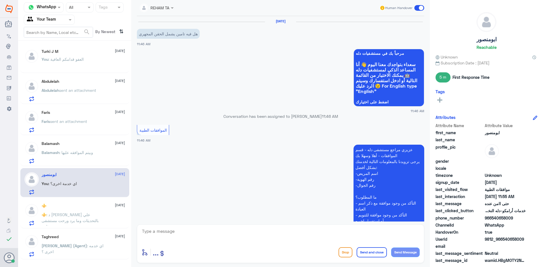
scroll to position [369, 0]
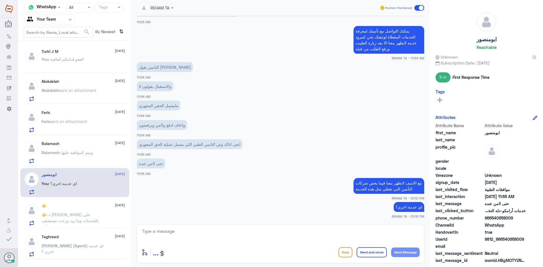
click at [79, 221] on span ": د [PERSON_NAME] علي بالتحديثات وما يرد ورحت مستشفى ثاني" at bounding box center [70, 220] width 57 height 17
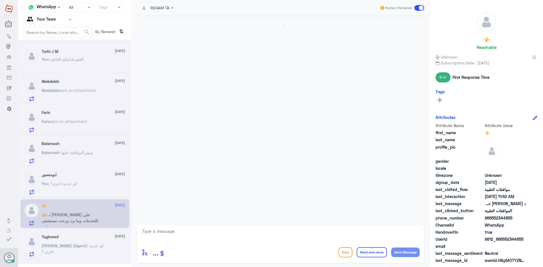
scroll to position [180, 0]
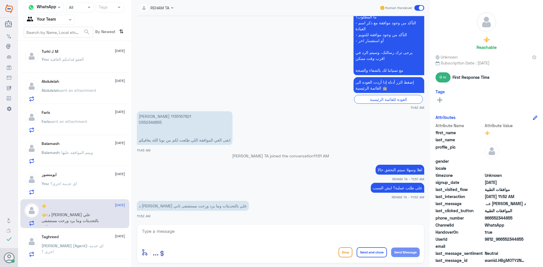
click at [61, 245] on span "[PERSON_NAME] (Agent)" at bounding box center [65, 245] width 46 height 5
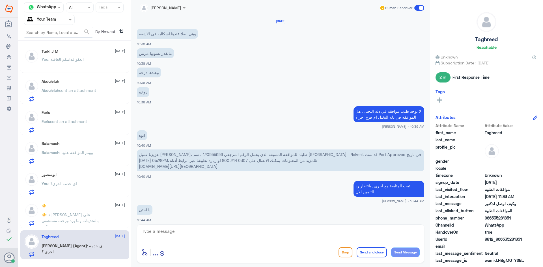
scroll to position [277, 0]
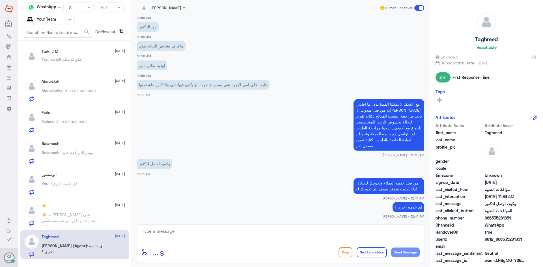
click at [77, 59] on span ": العفو قدامكم العافية" at bounding box center [65, 59] width 35 height 5
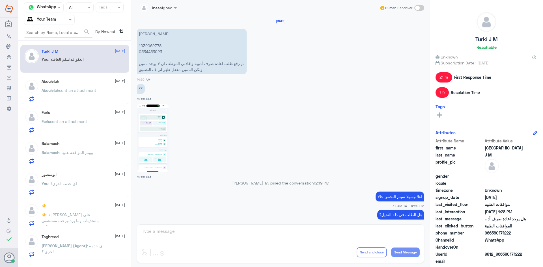
scroll to position [265, 0]
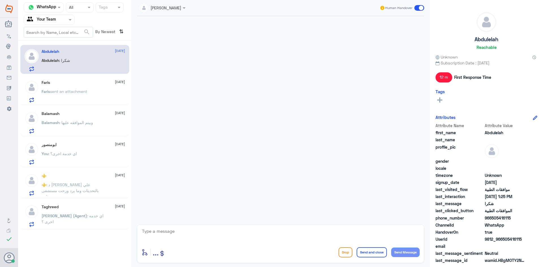
click at [85, 177] on div "⚜️ 18 August" at bounding box center [83, 176] width 83 height 5
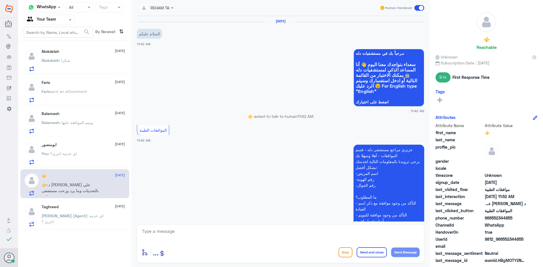
scroll to position [180, 0]
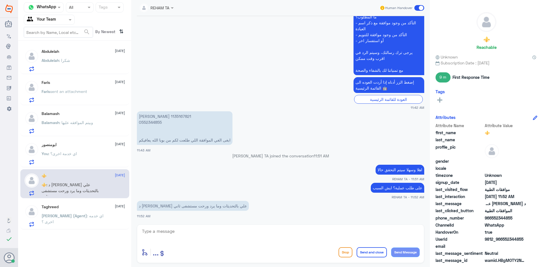
click at [215, 233] on textarea at bounding box center [280, 235] width 278 height 14
type textarea "J"
type textarea "تم الالغاء"
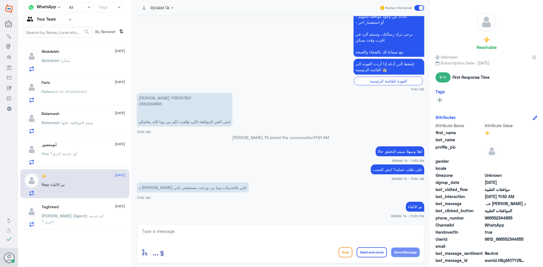
click at [200, 232] on textarea at bounding box center [280, 235] width 278 height 14
paste textarea "اي خدمة اخرى؟"
type textarea "اي خدمة اخرى؟"
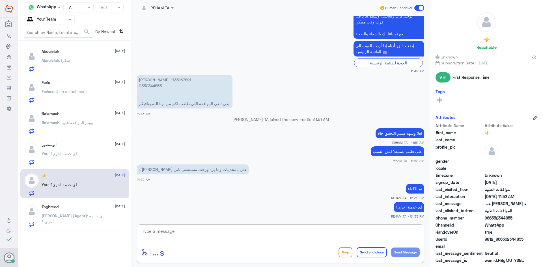
click at [79, 62] on div "Abdulelah : شكرا" at bounding box center [83, 65] width 83 height 13
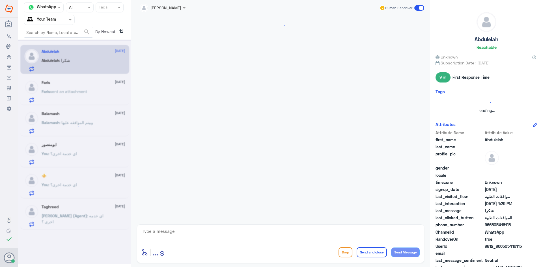
scroll to position [394, 0]
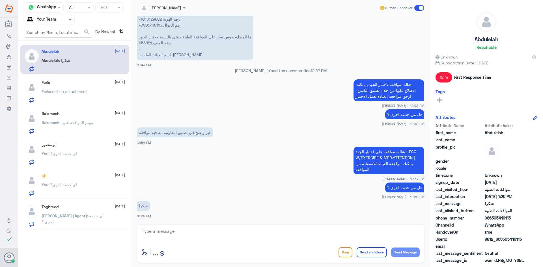
click at [76, 77] on div "Faris 18 August Faris sent an attachment" at bounding box center [74, 90] width 109 height 29
click at [73, 94] on span "sent an attachment" at bounding box center [68, 91] width 37 height 5
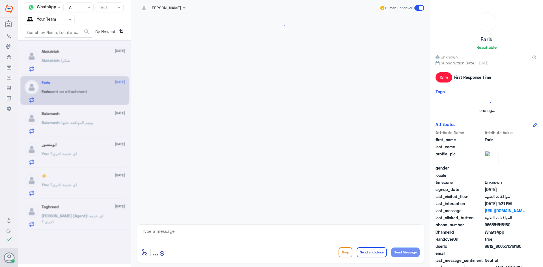
scroll to position [200, 0]
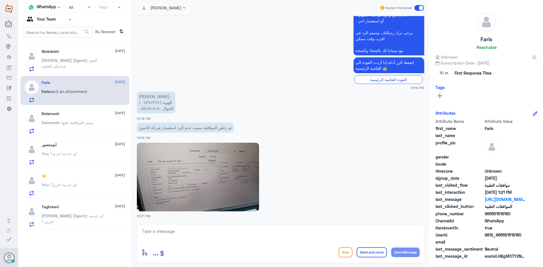
click at [81, 63] on p "Nasser (Agent) : العفو قدامكم العافية" at bounding box center [74, 64] width 64 height 14
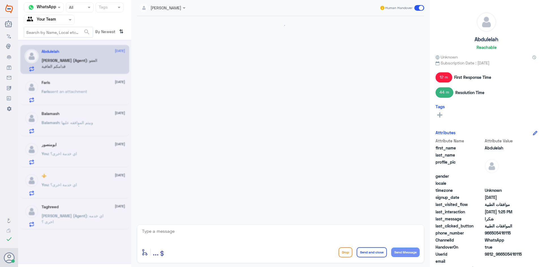
scroll to position [392, 0]
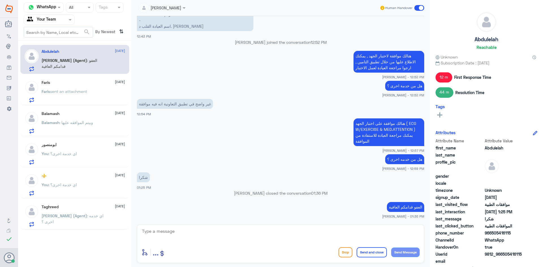
click at [76, 183] on span ": اي خدمة اخرى؟" at bounding box center [62, 184] width 29 height 5
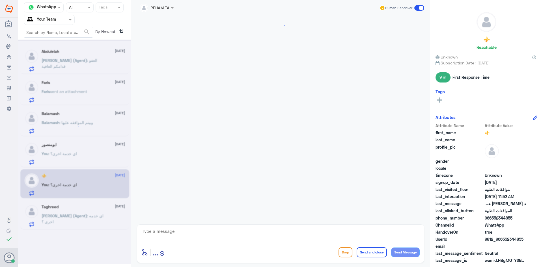
scroll to position [217, 0]
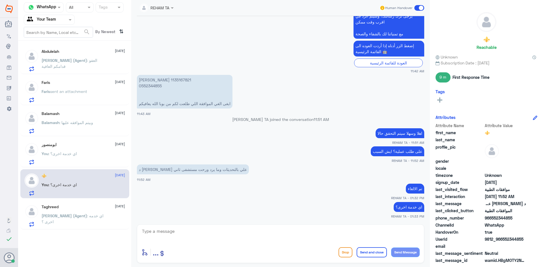
click at [55, 57] on div "Abdulelah 18 August Nasser (Agent) : العفو قدامكم العافية" at bounding box center [83, 60] width 83 height 22
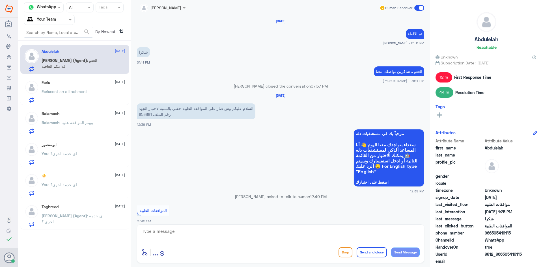
scroll to position [392, 0]
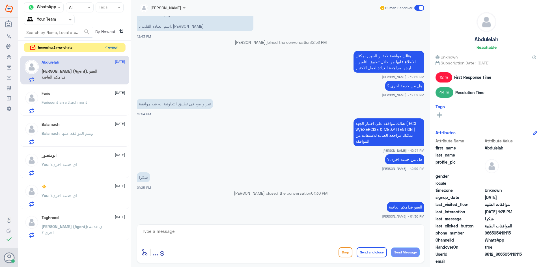
click at [107, 49] on button "Preview" at bounding box center [111, 47] width 18 height 9
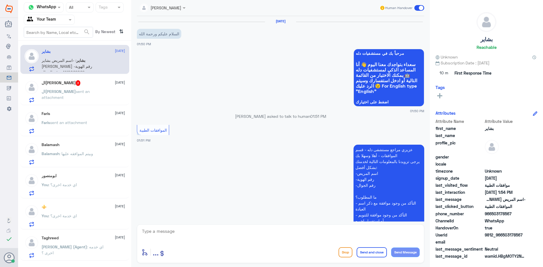
scroll to position [132, 0]
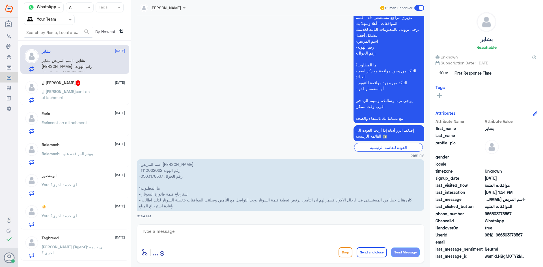
click at [83, 93] on span "sent an attachment" at bounding box center [66, 94] width 48 height 11
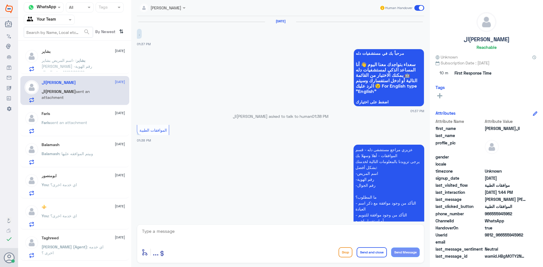
scroll to position [126, 0]
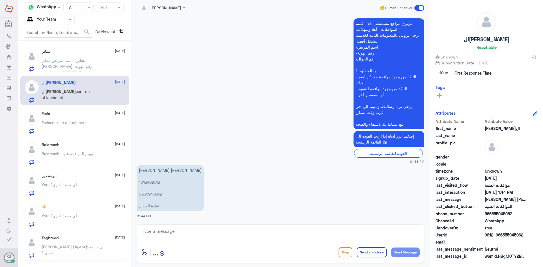
click at [73, 117] on div "Faris 18 August Faris sent an attachment" at bounding box center [83, 122] width 83 height 22
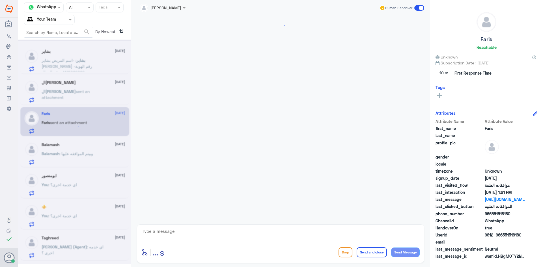
scroll to position [200, 0]
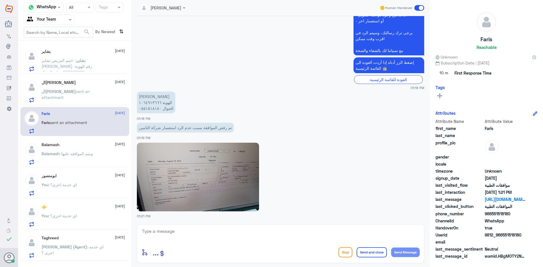
click at [93, 156] on p "Balamash : وبيتم الموافقه عليها" at bounding box center [67, 158] width 51 height 14
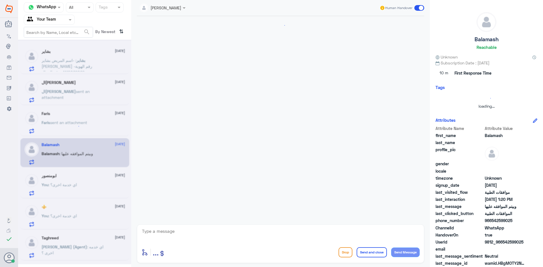
scroll to position [619, 0]
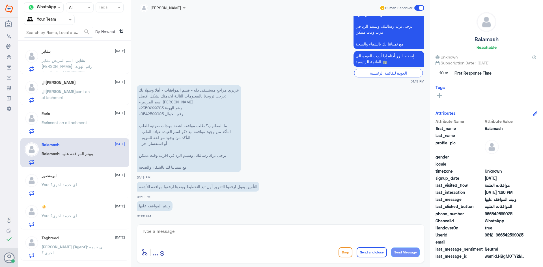
click at [76, 189] on p "You : اي خدمة اخرى؟" at bounding box center [59, 189] width 35 height 14
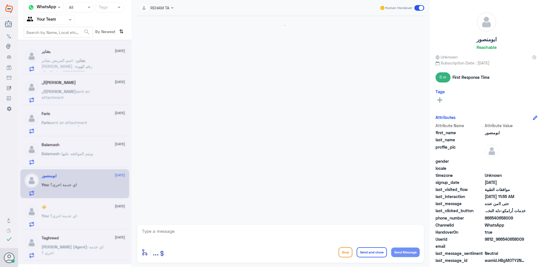
scroll to position [369, 0]
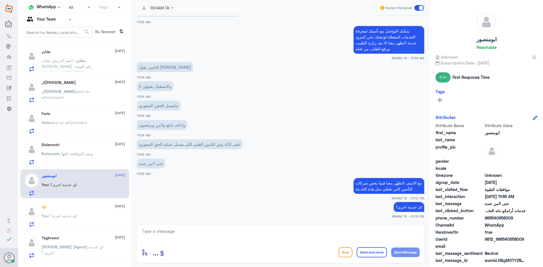
click at [79, 218] on div "You : اي خدمة اخرى؟" at bounding box center [83, 220] width 83 height 13
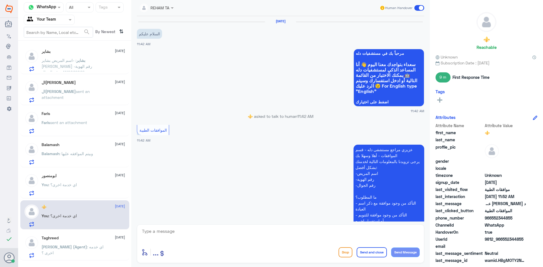
scroll to position [217, 0]
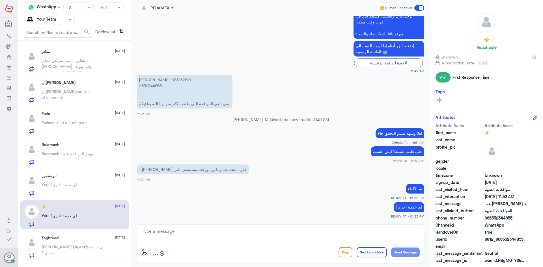
click at [62, 245] on span "[PERSON_NAME] (Agent)" at bounding box center [65, 247] width 46 height 5
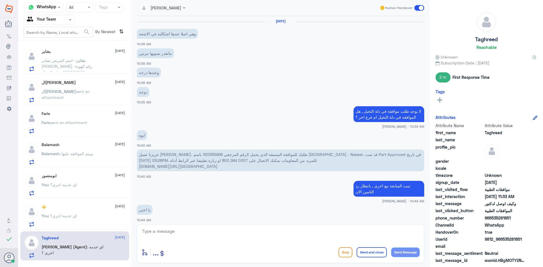
scroll to position [277, 0]
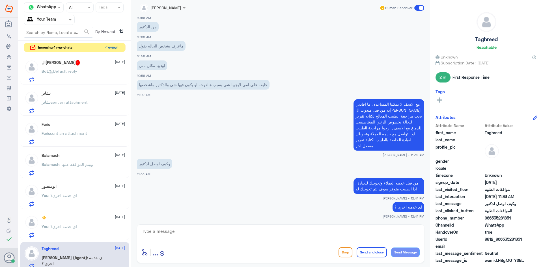
click at [111, 44] on button "Preview" at bounding box center [111, 47] width 18 height 9
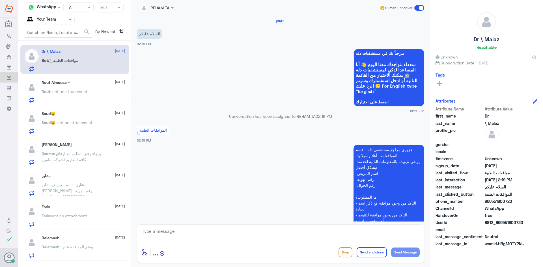
click at [161, 232] on textarea at bounding box center [280, 235] width 278 height 14
paste textarea "اهلا كيف نقدر نخدمك؟"
type textarea "اهلا كيف نقدر نخدمك؟"
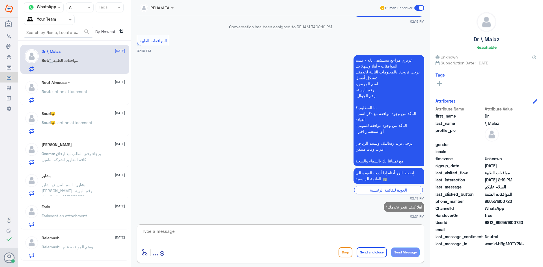
click at [59, 90] on span "sent an attachment" at bounding box center [68, 91] width 37 height 5
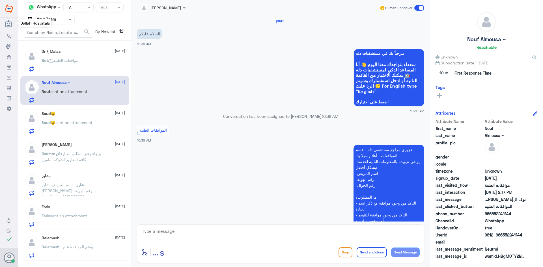
scroll to position [499, 0]
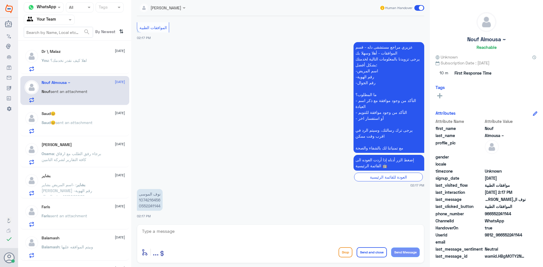
click at [172, 229] on textarea at bounding box center [280, 235] width 278 height 14
paste textarea "اهلا كيف نقدر نخدمك؟"
type textarea "اهلا كيف نقدر نخدمك؟"
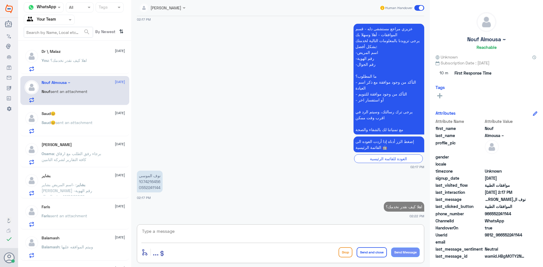
click at [113, 132] on div "Saud😊 sent an attachment" at bounding box center [83, 127] width 83 height 13
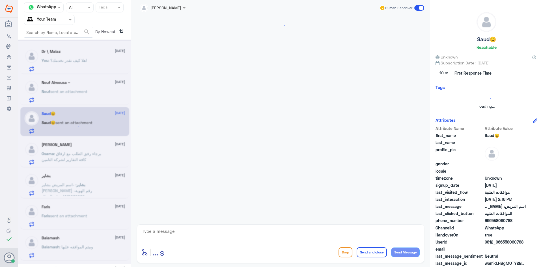
scroll to position [128, 0]
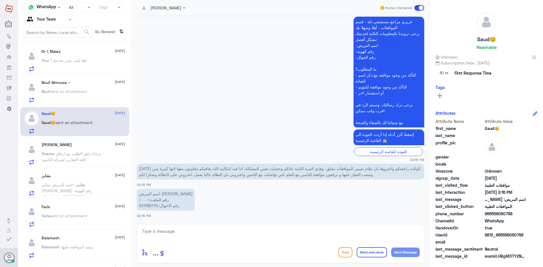
click at [213, 239] on textarea at bounding box center [280, 235] width 278 height 14
paste textarea "اهلا كيف نقدر نخدمك؟"
drag, startPoint x: 411, startPoint y: 232, endPoint x: 340, endPoint y: 232, distance: 71.0
click at [340, 232] on textarea "اهلا كيف نقدر نخدمك؟" at bounding box center [280, 235] width 278 height 14
type textarea "اهلا سيتم التحقق حالا"
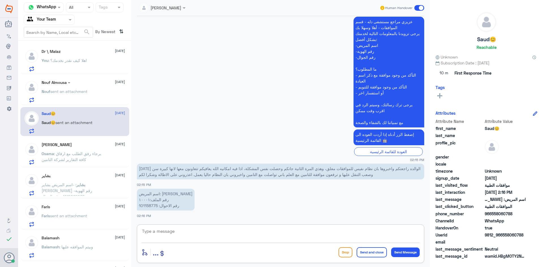
scroll to position [146, 0]
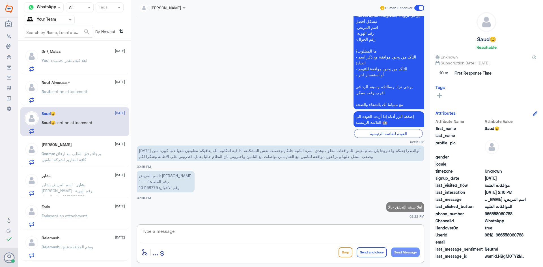
click at [150, 188] on p "اسم المريض: سميرة الشابانات رقم الملف:١٠٠٠١ رقم الاحوال: 101158775" at bounding box center [166, 182] width 58 height 22
copy p "101158775"
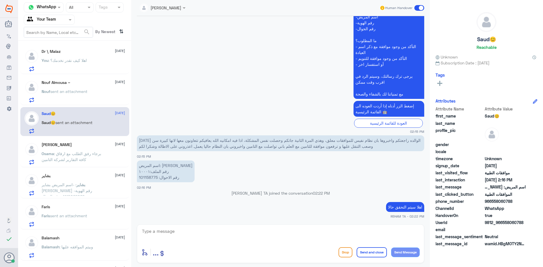
click at [149, 179] on p "اسم المريض: سميرة الشابانات رقم الملف:١٠٠٠١ رقم الاحوال: 101158775" at bounding box center [166, 172] width 58 height 22
copy p "101158775"
click at [232, 233] on textarea at bounding box center [280, 235] width 278 height 14
type textarea "هل الطلب في دلة النخيل؟"
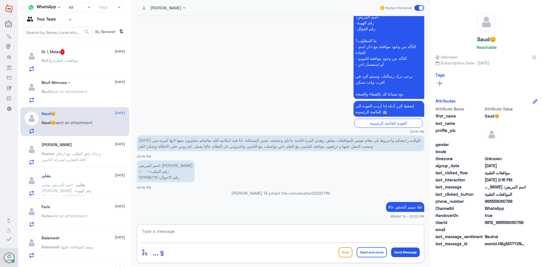
scroll to position [164, 0]
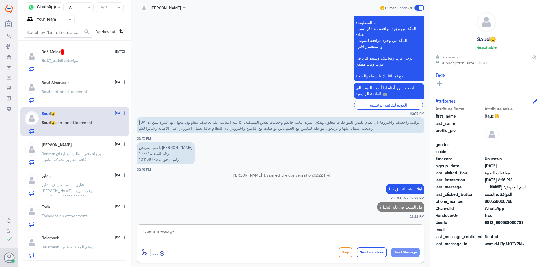
click at [76, 65] on p "Bot : موافقات الطبية" at bounding box center [60, 64] width 37 height 14
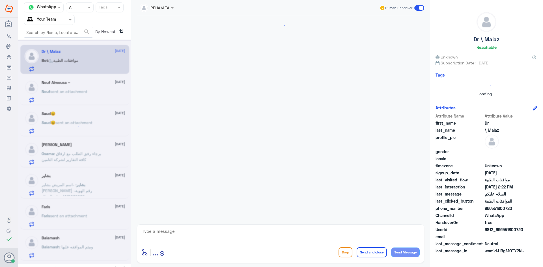
scroll to position [154, 0]
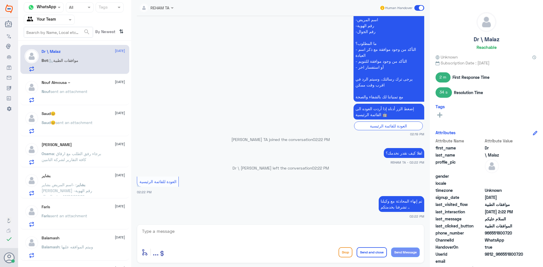
click at [69, 96] on p "Nouf sent an attachment" at bounding box center [65, 95] width 46 height 14
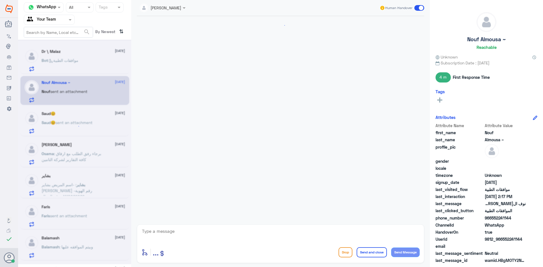
scroll to position [444, 0]
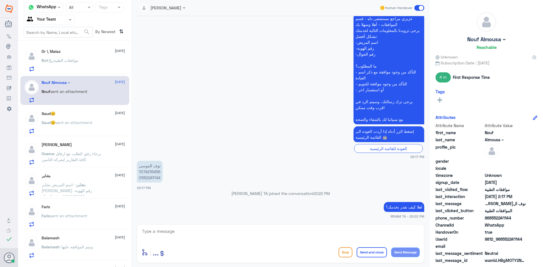
click at [89, 152] on span ": برجاء رفق الطلب مع ارفاق كافة التقارير لشركة التامين" at bounding box center [72, 156] width 60 height 11
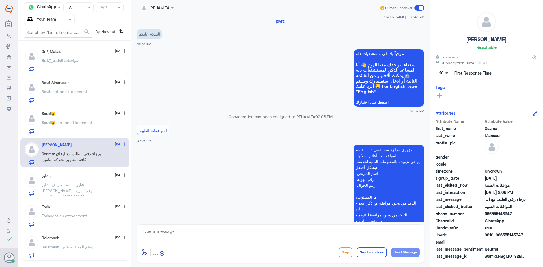
scroll to position [391, 0]
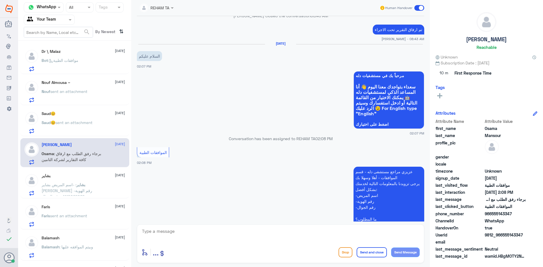
click at [184, 246] on div "enter flow name ... Drop Send and close Send Message" at bounding box center [280, 252] width 278 height 13
click at [185, 230] on textarea at bounding box center [280, 235] width 278 height 14
paste textarea "اهلا كيف نقدر نخدمك؟"
type textarea "اهلا كيف نقدر نخدمك؟"
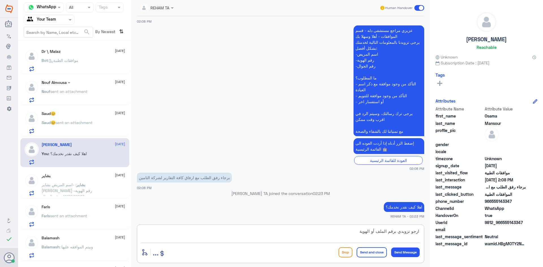
type textarea "ارجو تزويدي برقم الملف أو الهوية"
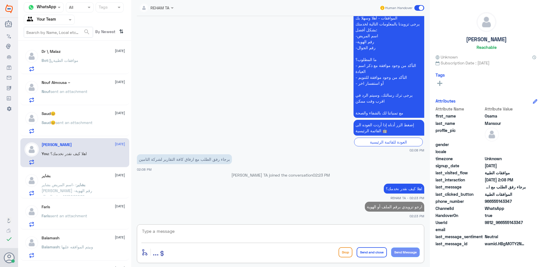
click at [380, 207] on p "ارجو تزويدي برقم الملف أو الهوية" at bounding box center [394, 207] width 59 height 10
copy p "ارجو تزويدي برقم الملف أو الهوية"
click at [190, 234] on textarea at bounding box center [280, 235] width 278 height 14
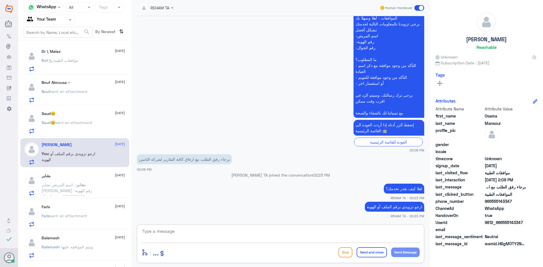
click at [68, 182] on span ": -اسم المريض بشاير خالد محمد الدوسري -رقم الهوية 1110062062 -رقم الجوال 050317…" at bounding box center [74, 211] width 64 height 58
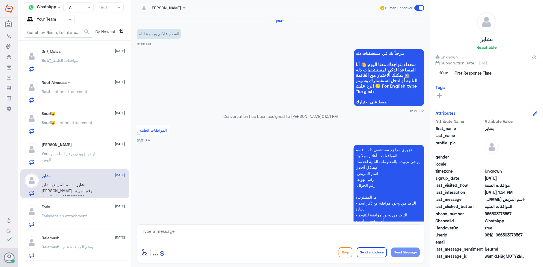
scroll to position [132, 0]
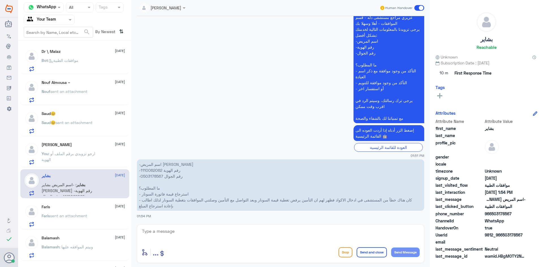
click at [46, 204] on div "Faris 18 August Faris sent an attachment" at bounding box center [74, 214] width 109 height 29
click at [51, 207] on div "Faris 18 August" at bounding box center [83, 207] width 83 height 5
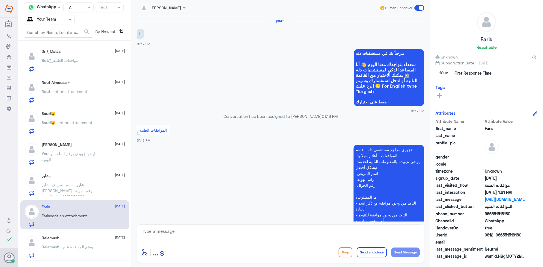
scroll to position [200, 0]
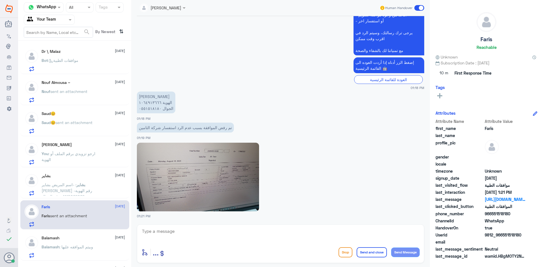
click at [61, 231] on div "Dr \ Malaz 18 August Bot : موافقات الطبية Nouf Almousa ~ 18 August Nouf sent an…" at bounding box center [74, 156] width 113 height 226
click at [61, 238] on div "Balamash 18 August" at bounding box center [83, 238] width 83 height 5
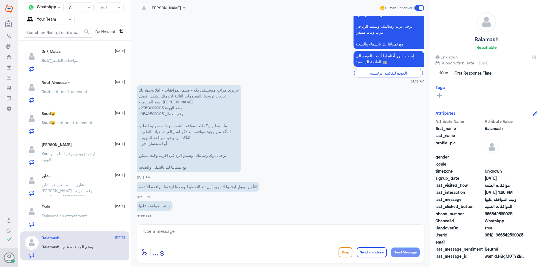
click at [78, 61] on span ": موافقات الطبية" at bounding box center [63, 60] width 30 height 5
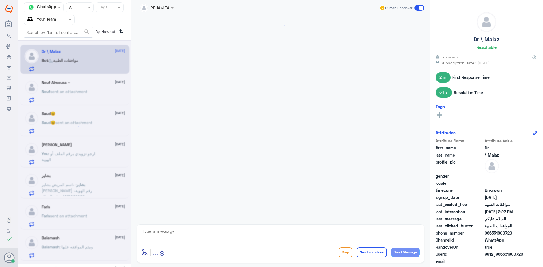
scroll to position [154, 0]
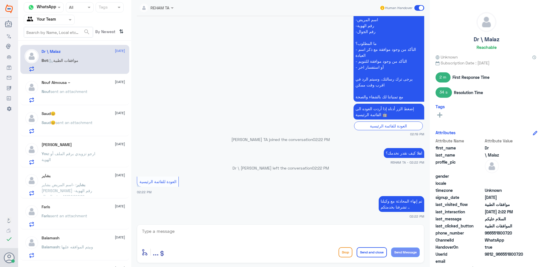
click at [77, 100] on p "Nouf sent an attachment" at bounding box center [65, 95] width 46 height 14
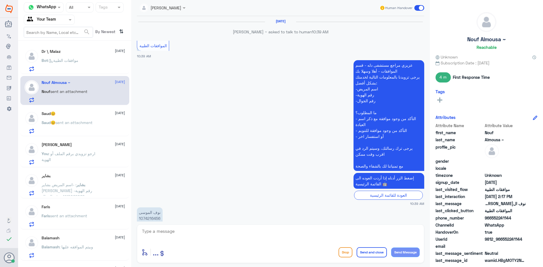
scroll to position [444, 0]
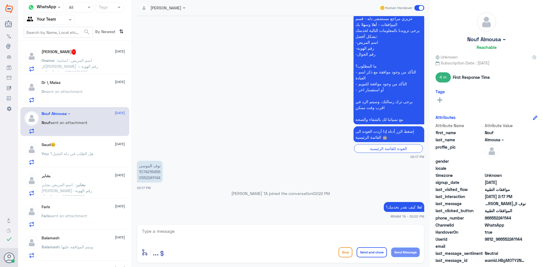
click at [85, 69] on span ": -اسم المريض : اسامة السيد نصرالدين -رقم الهوية : 2384270555 -رقم الجوال : 055…" at bounding box center [73, 78] width 62 height 40
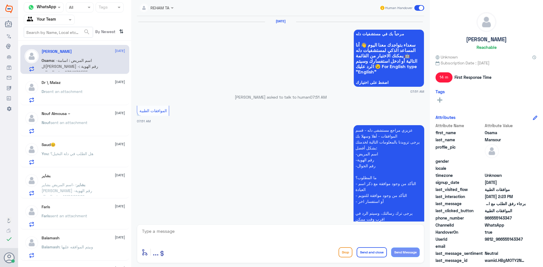
scroll to position [523, 0]
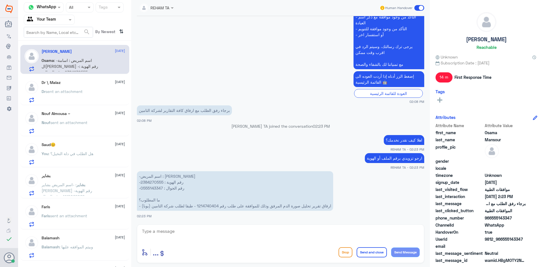
click at [179, 30] on app-msgs-text "عزيزي مراجع مستشفى دله - قسم الموافقات - أهلا وسهلا بك يرجى تزويدنا بالمعلومات …" at bounding box center [280, 13] width 287 height 111
click at [159, 183] on p "-اسم المريض : اسامة السيد نصرالدين -رقم الهوية : 2384270555 -رقم الجوال : 05551…" at bounding box center [235, 191] width 196 height 40
copy p "2384270555"
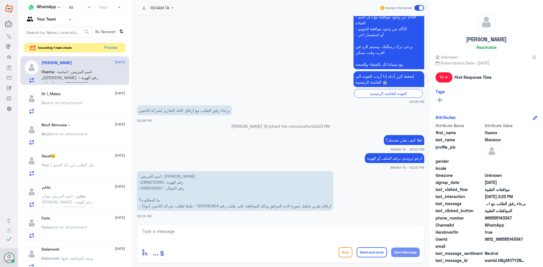
click at [205, 206] on p "-اسم المريض : اسامة السيد نصرالدين -رقم الهوية : 2384270555 -رقم الجوال : 05551…" at bounding box center [235, 191] width 196 height 40
copy p "1214740404"
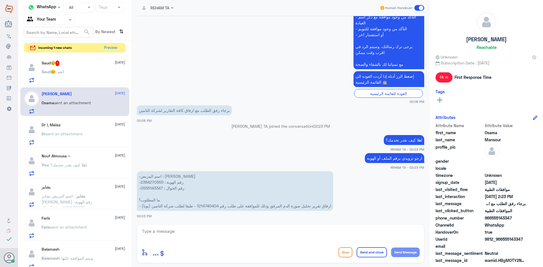
click at [202, 243] on div at bounding box center [280, 235] width 278 height 15
click at [204, 240] on textarea at bounding box center [280, 235] width 278 height 14
type textarea "هل الطلب في دلة النخيل؟"
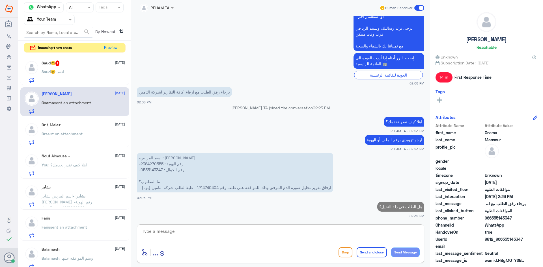
click at [46, 63] on h5 "Saud😊 1" at bounding box center [51, 63] width 18 height 6
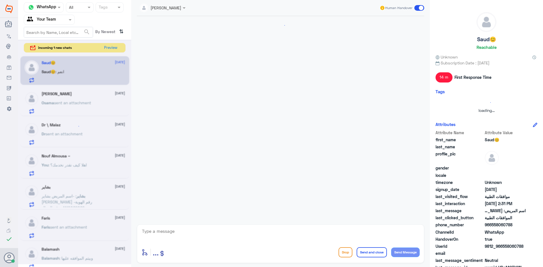
scroll to position [194, 0]
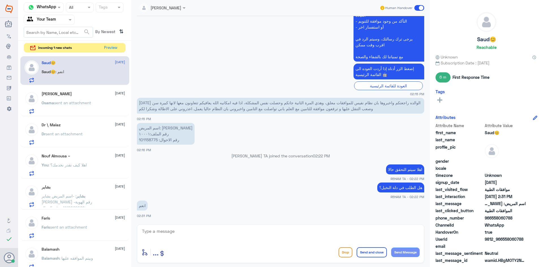
click at [153, 140] on p "اسم المريض: سميرة الشابانات رقم الملف:١٠٠٠١ رقم الاحوال: 101158775" at bounding box center [166, 134] width 58 height 22
click at [189, 236] on textarea at bounding box center [280, 235] width 278 height 14
drag, startPoint x: 204, startPoint y: 233, endPoint x: 86, endPoint y: 227, distance: 117.5
click at [88, 227] on div "Channel WhatsApp Status × All Tags Agent Filter Your Team search By Newest ⇅ in…" at bounding box center [280, 134] width 525 height 269
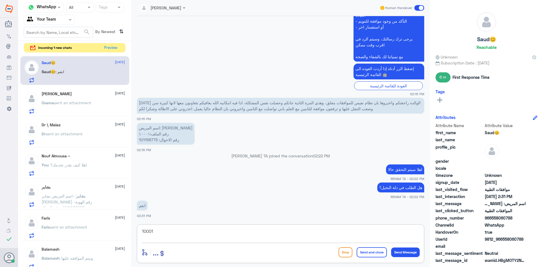
click at [251, 253] on div "enter flow name ... Drop Send and close Send Message" at bounding box center [280, 252] width 278 height 13
drag, startPoint x: 170, startPoint y: 235, endPoint x: 114, endPoint y: 235, distance: 56.0
click at [114, 235] on div "Channel WhatsApp Status × All Tags Agent Filter Your Team search By Newest ⇅ in…" at bounding box center [280, 134] width 525 height 269
type textarea "ارجو تزويدي بالملف والهوية الصحيحه لايوجد لاي منهم باسم سميره"
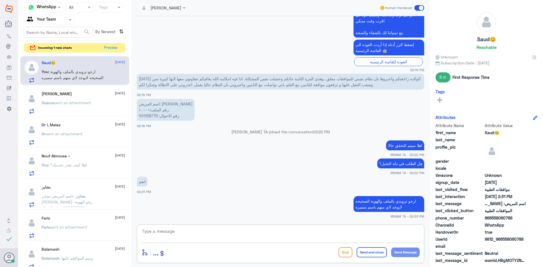
click at [110, 42] on div "Channel WhatsApp Status × All Tags Agent Filter Your Team search By Newest ⇅ in…" at bounding box center [74, 134] width 113 height 269
click at [110, 47] on button "Preview" at bounding box center [111, 47] width 18 height 9
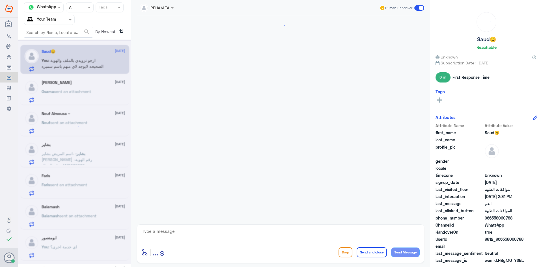
scroll to position [218, 0]
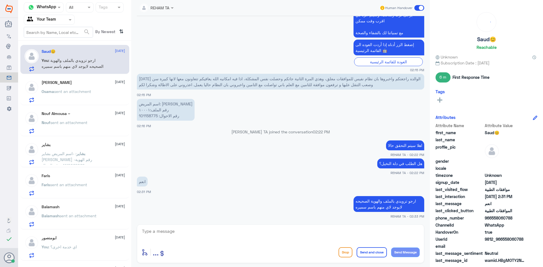
click at [87, 92] on span "sent an attachment" at bounding box center [72, 91] width 37 height 5
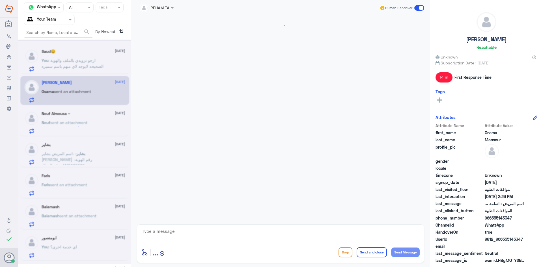
scroll to position [476, 0]
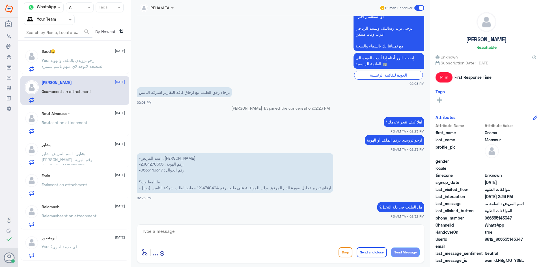
click at [90, 124] on div "Nouf sent an attachment" at bounding box center [83, 127] width 83 height 13
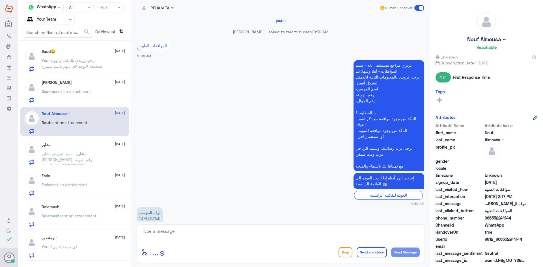
scroll to position [444, 0]
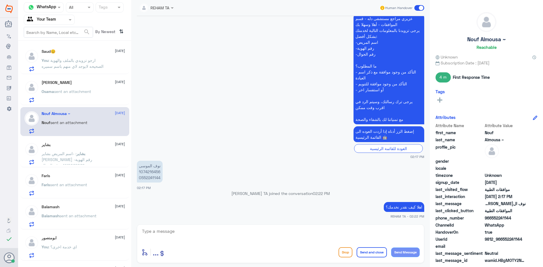
click at [81, 157] on span ": -اسم المريض بشاير خالد محمد الدوسري -رقم الهوية 1110062062 -رقم الجوال 050317…" at bounding box center [74, 180] width 64 height 58
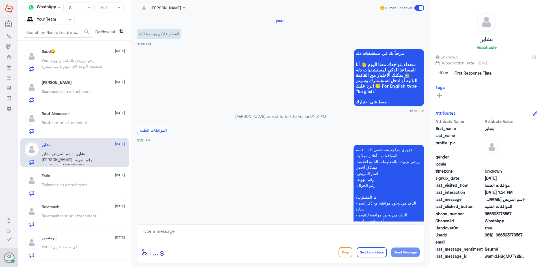
scroll to position [132, 0]
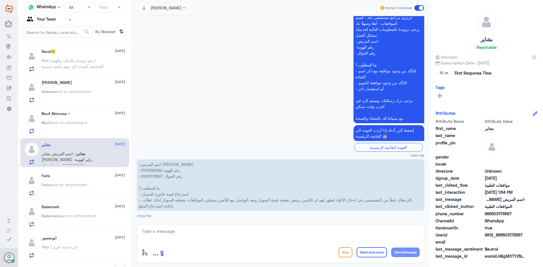
click at [164, 226] on div "enter flow name ... Drop Send and close Send Message" at bounding box center [280, 243] width 287 height 39
click at [166, 232] on textarea at bounding box center [280, 235] width 278 height 14
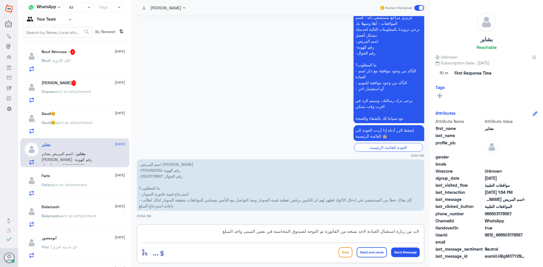
type textarea "لابد من زيارة استقبال العيادة لاخذ نسخه من الفاتورة ثم التوجه لصندوق المحاسبة ف…"
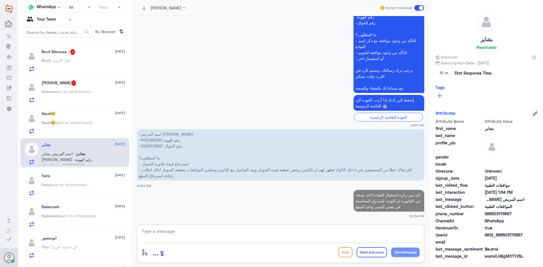
drag, startPoint x: 85, startPoint y: 47, endPoint x: 82, endPoint y: 56, distance: 9.9
click at [84, 47] on div "Nouf Almousa ~ 3 18 August Nouf : لكل الادوية" at bounding box center [74, 59] width 109 height 29
click at [82, 56] on div "Nouf Almousa ~ 3 18 August Nouf : لكل الادوية" at bounding box center [83, 60] width 83 height 22
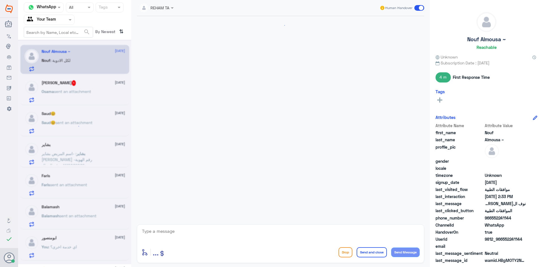
scroll to position [470, 0]
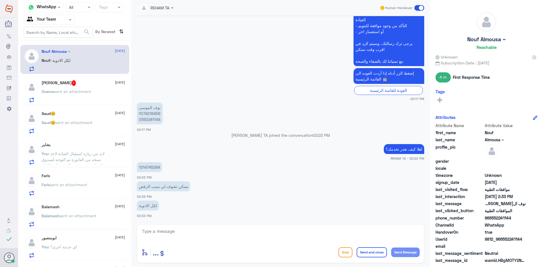
click at [148, 169] on p "1214745284" at bounding box center [149, 167] width 25 height 10
copy p "1214745284"
click at [219, 240] on textarea at bounding box center [280, 235] width 278 height 14
type textarea "هل الطلب في دلة النخيل؟"
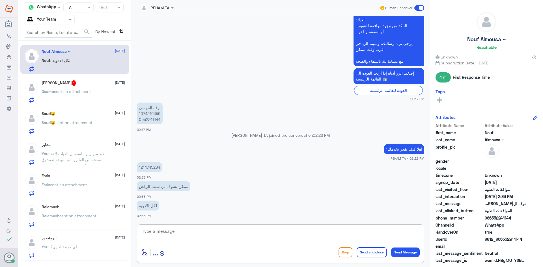
scroll to position [488, 0]
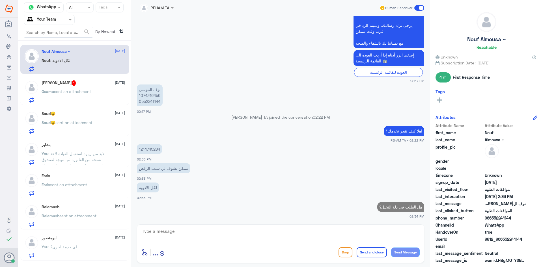
click at [153, 92] on p "نوف الموسى 1074216456 0552241144" at bounding box center [150, 96] width 26 height 22
click at [152, 96] on p "نوف الموسى 1074216456 0552241144" at bounding box center [150, 96] width 26 height 22
copy p "1074216456"
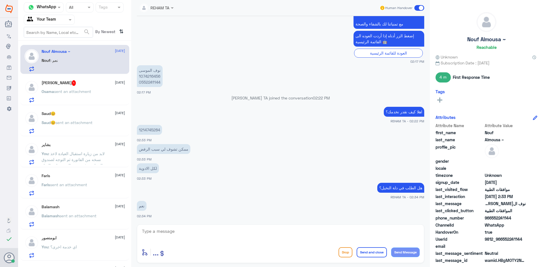
click at [80, 81] on div "Osama Mansour 1 18 August" at bounding box center [83, 83] width 83 height 6
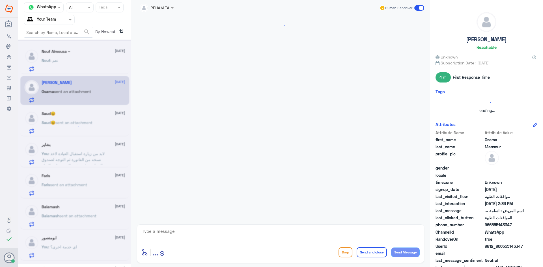
scroll to position [496, 0]
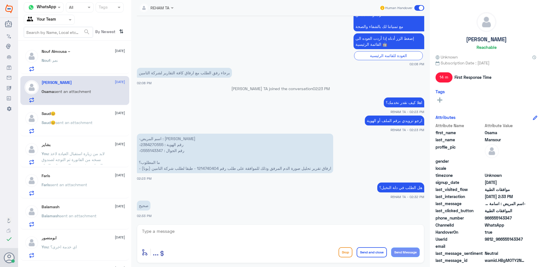
click at [193, 240] on textarea at bounding box center [280, 235] width 278 height 14
type textarea "لايوجد لدي رقم طلب كهذا"
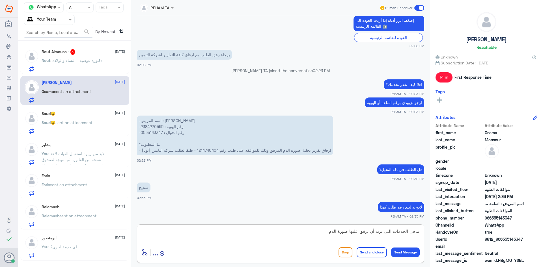
type textarea "ماهي الخدمات التي تريد أن نرفق عليها صورة الدم؟"
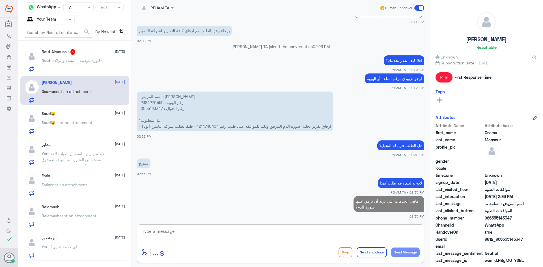
click at [55, 62] on span ": دكتورة عوضية - النساء والولادة" at bounding box center [76, 60] width 52 height 5
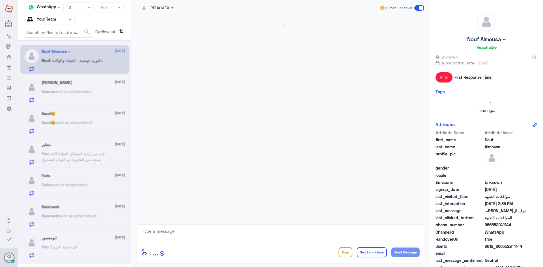
scroll to position [340, 0]
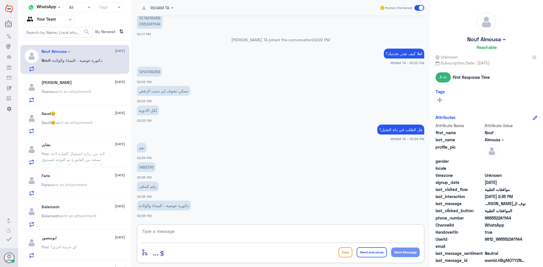
click at [232, 230] on textarea at bounding box center [280, 235] width 278 height 14
type textarea "تمام سيتم التحقق الان"
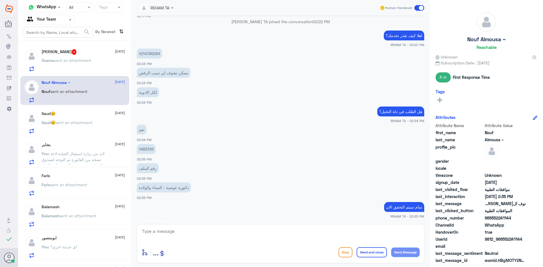
scroll to position [436, 0]
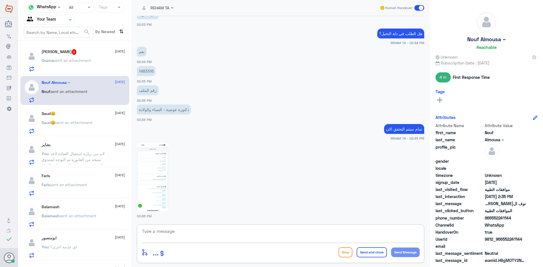
click at [91, 66] on p "Osama sent an attachment" at bounding box center [66, 64] width 49 height 14
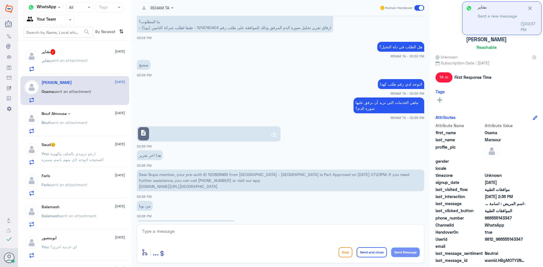
scroll to position [423, 0]
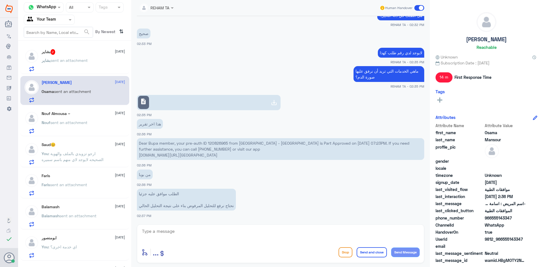
click at [83, 57] on div "بشاير 2 18 August بشاير sent an attachment" at bounding box center [83, 60] width 83 height 22
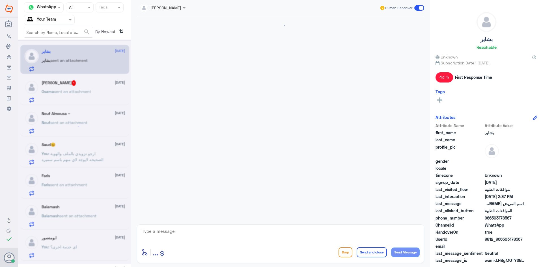
scroll to position [270, 0]
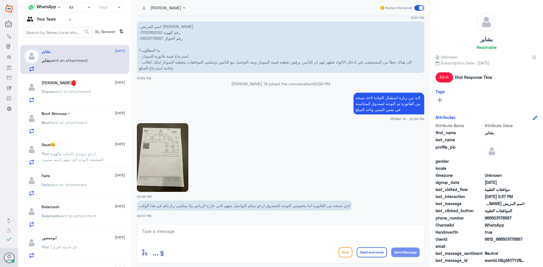
click at [185, 233] on textarea at bounding box center [280, 235] width 278 height 14
type textarea "k"
drag, startPoint x: 276, startPoint y: 235, endPoint x: 538, endPoint y: 194, distance: 264.7
click at [538, 194] on div "Channel WhatsApp Status × All Tags Agent Filter Your Team search By Newest ⇅ بش…" at bounding box center [280, 134] width 525 height 269
type textarea "سيتم التحقق"
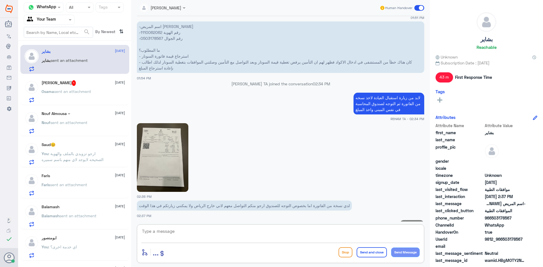
scroll to position [288, 0]
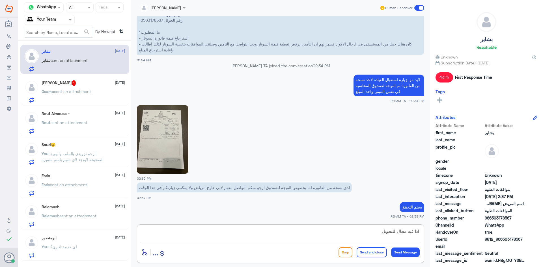
type textarea "اذا فيه مجال للتحويل"
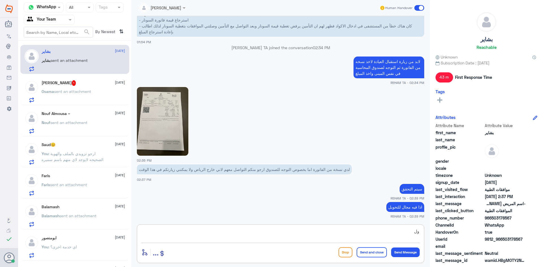
type textarea "و"
click at [86, 112] on div "Nouf Almousa ~ 18 August" at bounding box center [83, 113] width 83 height 5
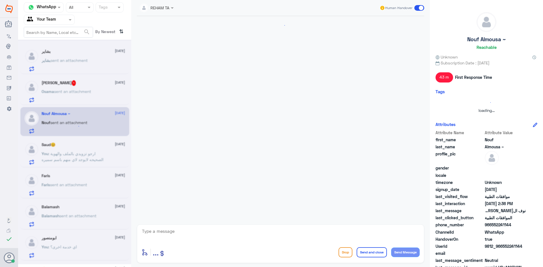
scroll to position [408, 0]
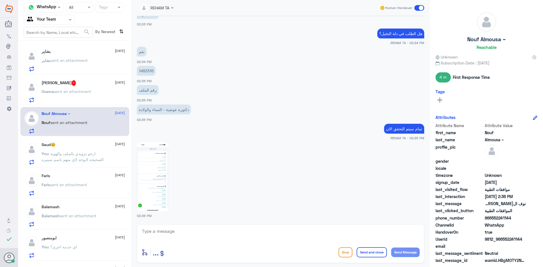
click at [63, 94] on span "sent an attachment" at bounding box center [72, 91] width 37 height 5
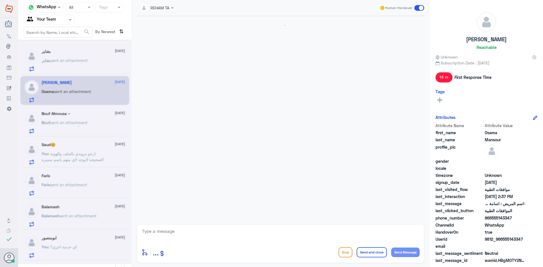
scroll to position [396, 0]
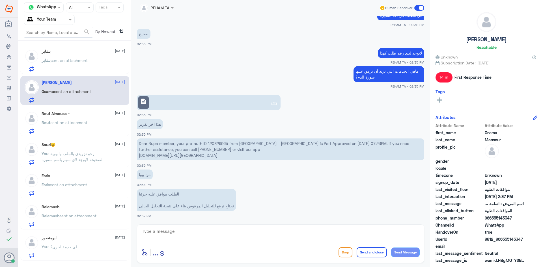
click at [215, 143] on p "Dear Bupa member, your pre-auth ID 120826965 from Dallah Hospital - Nakeel is P…" at bounding box center [280, 150] width 287 height 22
copy p "120826965"
click at [178, 238] on textarea at bounding box center [280, 235] width 278 height 14
type textarea "j"
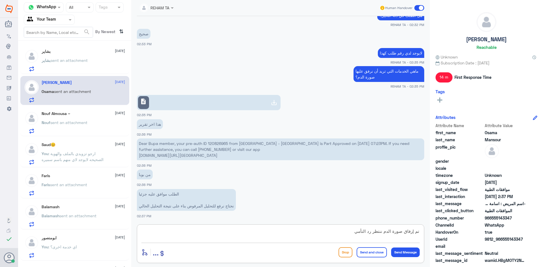
type textarea "تم إرفاق صورة الدم ننتظر رد التأمين"
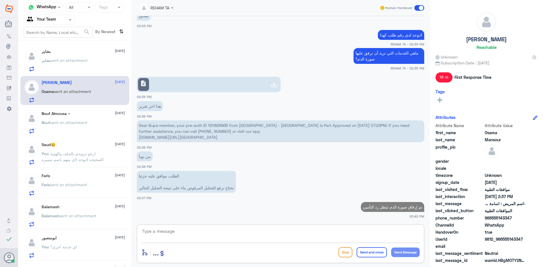
click at [67, 119] on div "Nouf Almousa ~ 18 August Nouf sent an attachment" at bounding box center [83, 122] width 83 height 22
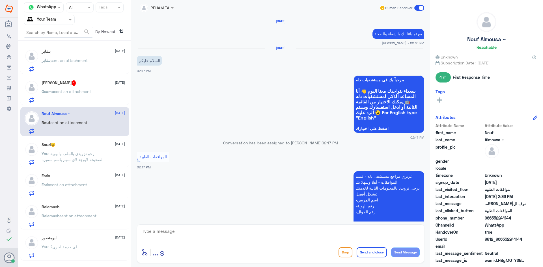
scroll to position [408, 0]
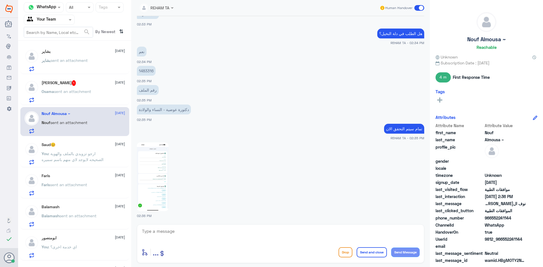
click at [80, 96] on p "Osama sent an attachment" at bounding box center [66, 95] width 49 height 14
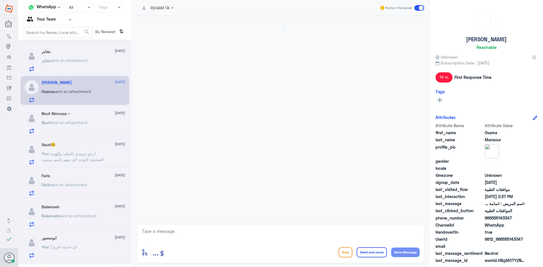
scroll to position [396, 0]
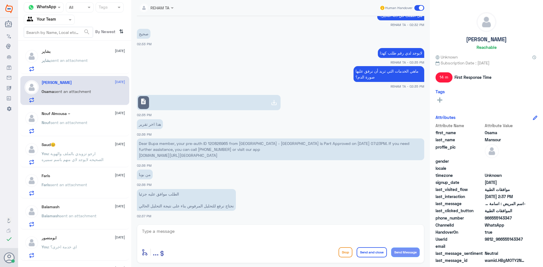
click at [81, 66] on p "بشاير sent an attachment" at bounding box center [65, 64] width 46 height 14
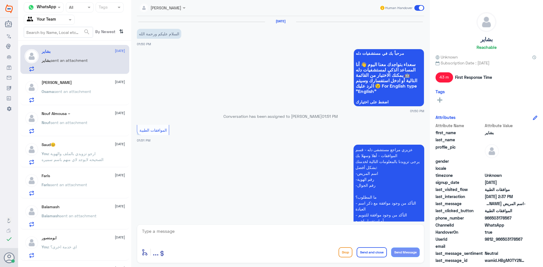
scroll to position [306, 0]
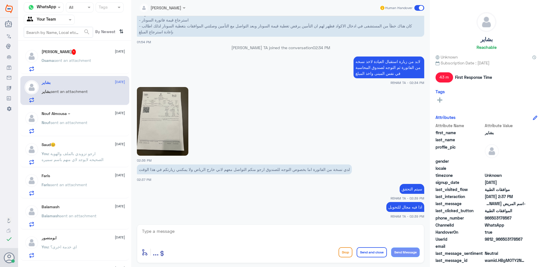
click at [81, 66] on p "Osama sent an attachment" at bounding box center [66, 64] width 49 height 14
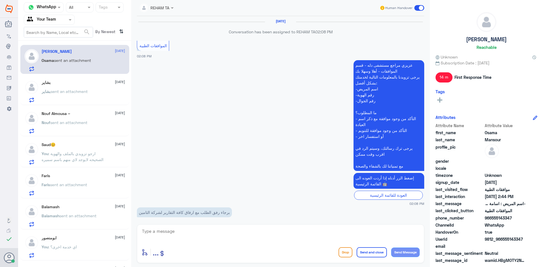
scroll to position [349, 0]
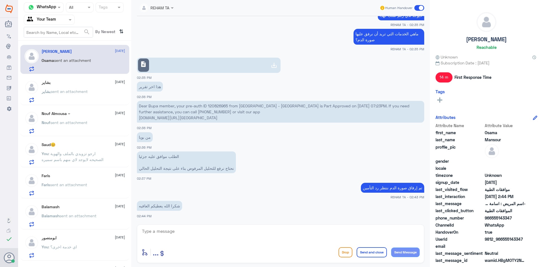
click at [188, 238] on textarea at bounding box center [280, 235] width 278 height 14
type textarea "ا"
click at [171, 240] on textarea at bounding box center [280, 235] width 278 height 14
paste textarea "اي خدمة اخرى؟"
type textarea "اي خدمة اخرى؟"
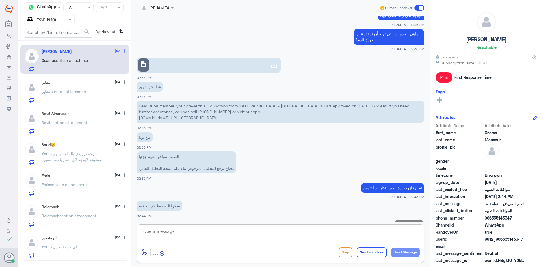
scroll to position [367, 0]
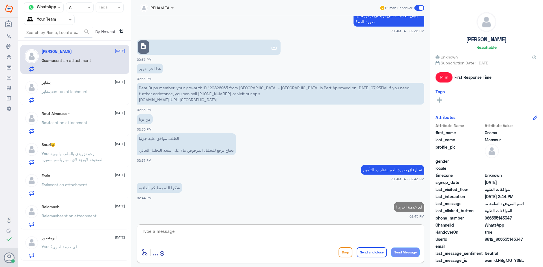
click at [89, 86] on div "بشاير 18 August بشاير sent an attachment" at bounding box center [83, 91] width 83 height 22
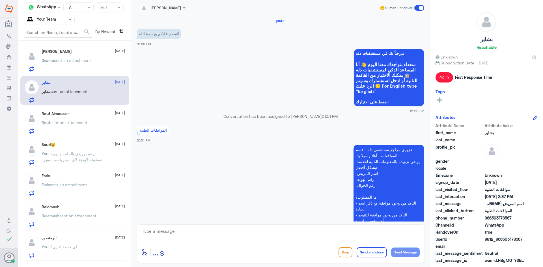
scroll to position [306, 0]
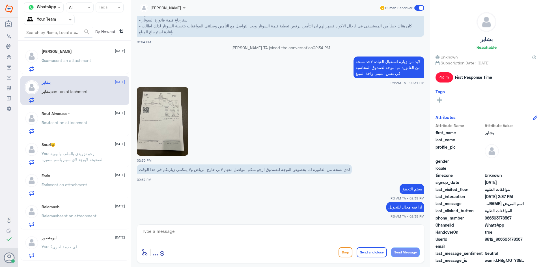
click at [57, 118] on div "Nouf Almousa ~ 18 August Nouf sent an attachment" at bounding box center [83, 122] width 83 height 22
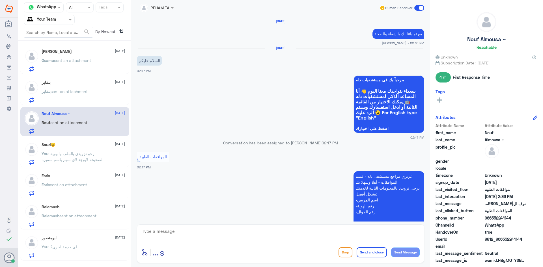
scroll to position [408, 0]
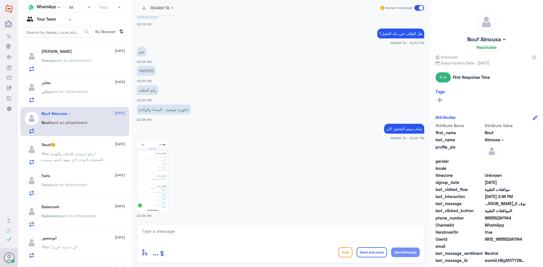
click at [146, 68] on p "1483316" at bounding box center [146, 71] width 19 height 10
copy p "1483316"
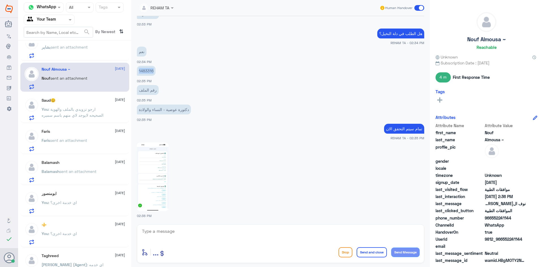
scroll to position [56, 0]
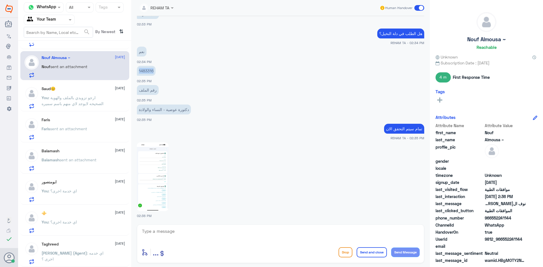
click at [81, 263] on p "[PERSON_NAME] (Agent) : اي خدمه اخرى ؟" at bounding box center [74, 257] width 64 height 14
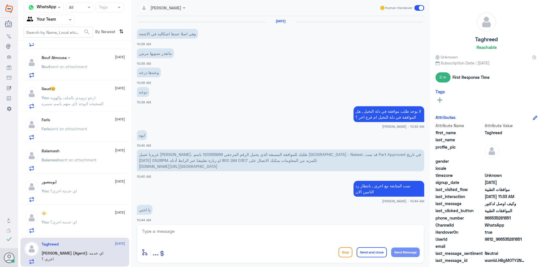
scroll to position [277, 0]
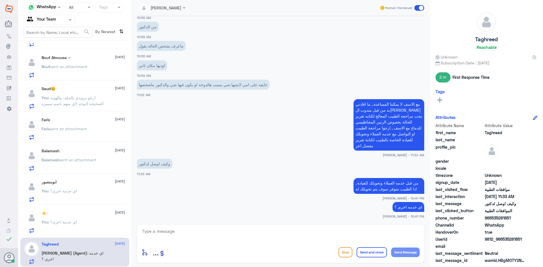
click at [84, 228] on div "You : اي خدمة اخرى؟" at bounding box center [83, 226] width 83 height 13
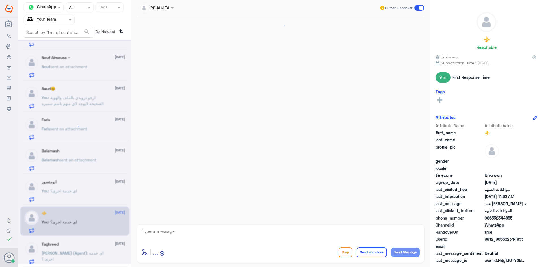
scroll to position [217, 0]
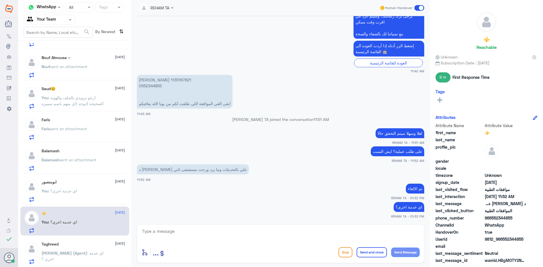
click at [81, 202] on div "You : اي خدمة اخرى؟" at bounding box center [83, 195] width 83 height 13
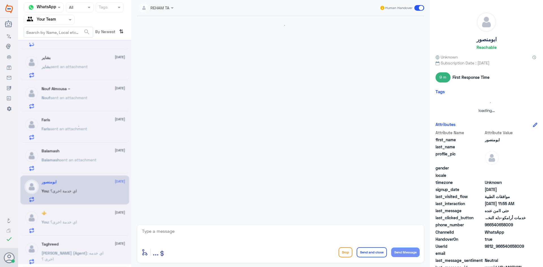
scroll to position [369, 0]
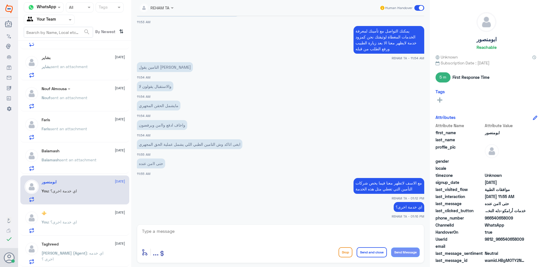
click at [72, 162] on span "sent an attachment" at bounding box center [77, 159] width 37 height 5
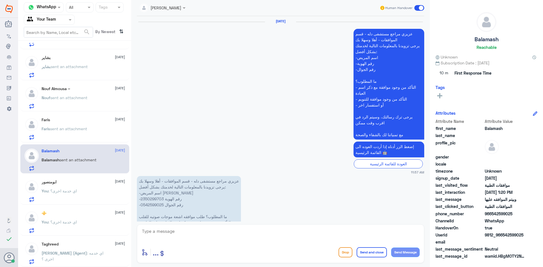
scroll to position [619, 0]
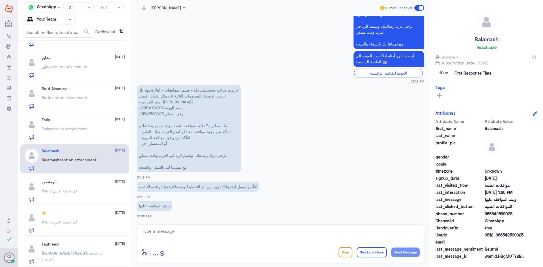
click at [72, 141] on div "Faris 18 August Faris sent an attachment" at bounding box center [74, 127] width 109 height 29
click at [76, 133] on p "Faris sent an attachment" at bounding box center [65, 133] width 46 height 14
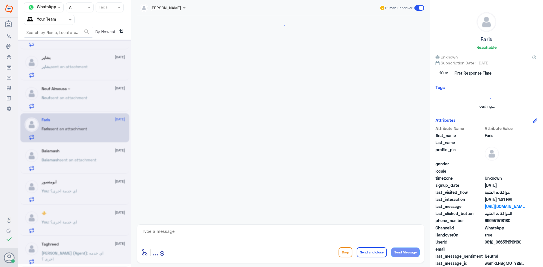
scroll to position [200, 0]
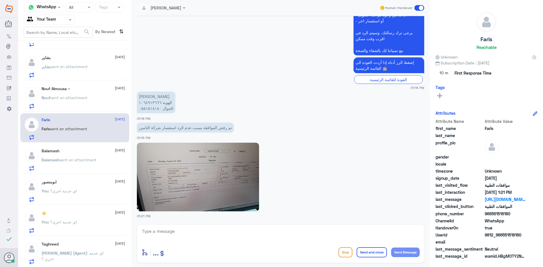
click at [80, 92] on div "Nouf Almousa ~ 18 August Nouf sent an attachment" at bounding box center [83, 97] width 83 height 22
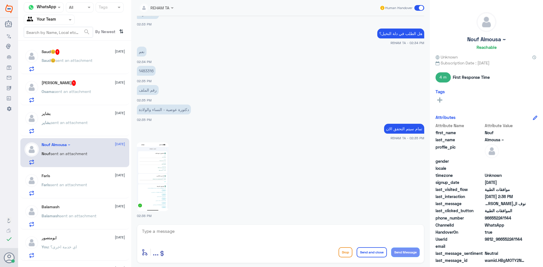
click at [82, 64] on p "Saud😊 sent an attachment" at bounding box center [67, 64] width 51 height 14
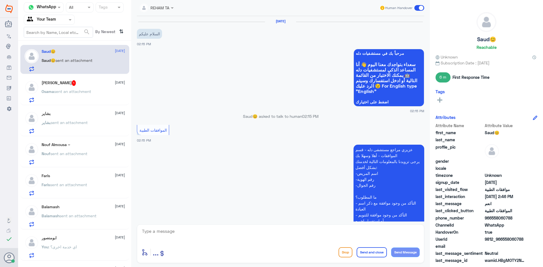
scroll to position [237, 0]
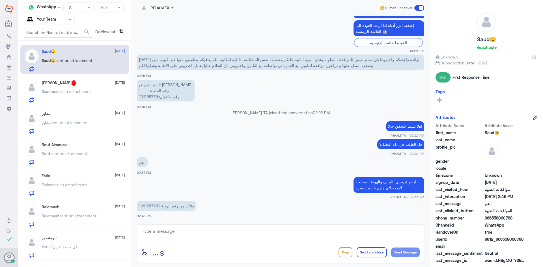
click at [72, 91] on span "sent an attachment" at bounding box center [72, 91] width 37 height 5
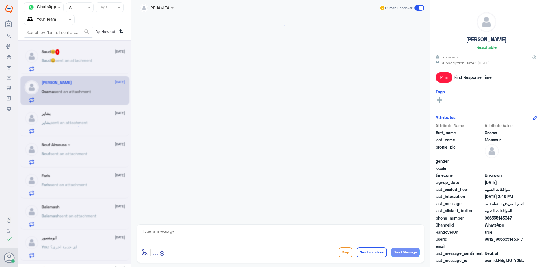
scroll to position [375, 0]
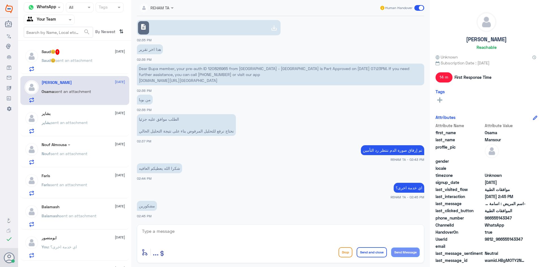
click at [184, 235] on textarea at bounding box center [280, 235] width 278 height 14
paste textarea "العفو قدامكم العافية"
type textarea "العفو قدامكم العافية"
click at [371, 252] on button "Send and close" at bounding box center [371, 252] width 30 height 10
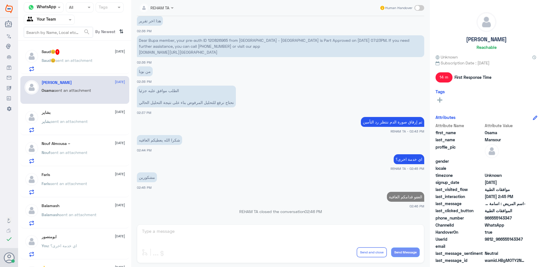
click at [66, 61] on span "sent an attachment" at bounding box center [73, 60] width 37 height 5
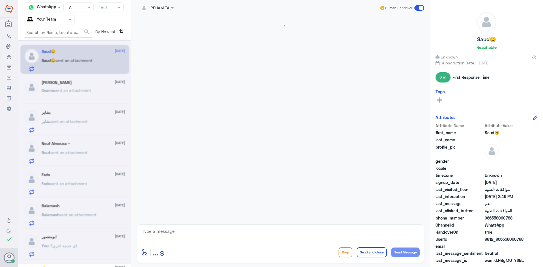
scroll to position [237, 0]
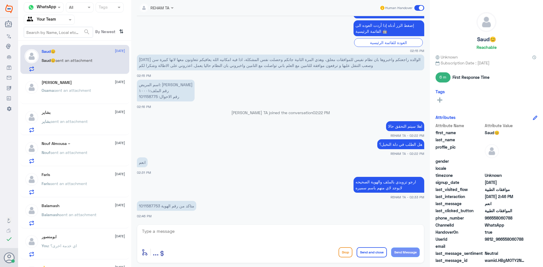
click at [149, 204] on p "متاكد من رقم الهوية 1011587753" at bounding box center [166, 206] width 59 height 10
copy p "1011587753"
click at [233, 245] on div "enter flow name ... Drop Send and close Send Message" at bounding box center [280, 243] width 287 height 39
click at [231, 236] on textarea at bounding box center [280, 235] width 278 height 14
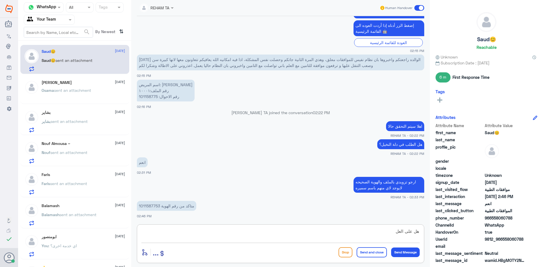
scroll to position [266, 0]
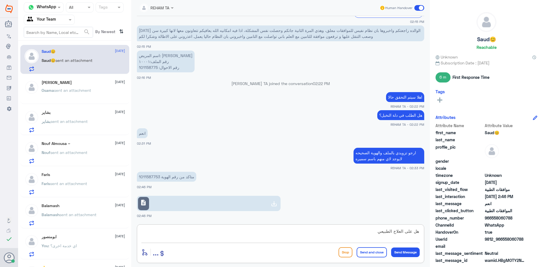
type textarea "هل على العلاج الطبيعي؟"
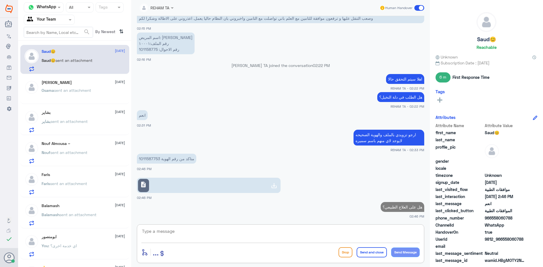
click at [230, 190] on link "description" at bounding box center [209, 185] width 144 height 15
click at [72, 87] on p "Osama sent an attachment" at bounding box center [66, 94] width 49 height 14
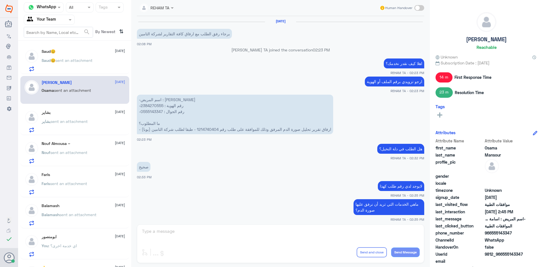
scroll to position [237, 0]
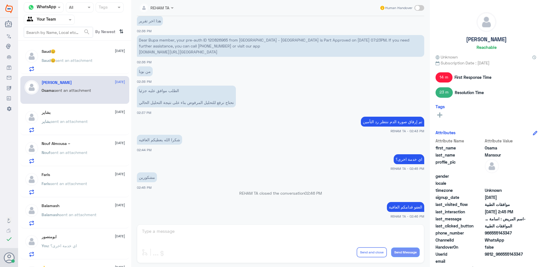
click at [83, 133] on div "بشاير 18 August بشاير sent an attachment" at bounding box center [74, 120] width 109 height 29
click at [85, 125] on p "بشاير sent an attachment" at bounding box center [65, 125] width 46 height 14
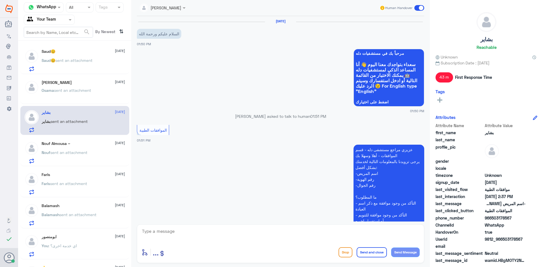
scroll to position [306, 0]
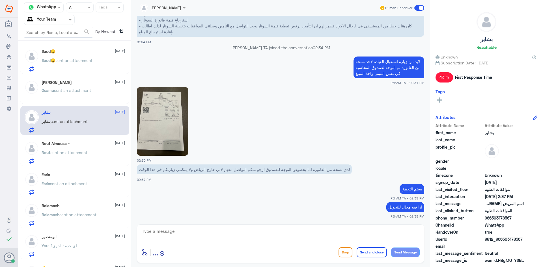
click at [102, 153] on div "Nouf sent an attachment" at bounding box center [83, 157] width 83 height 13
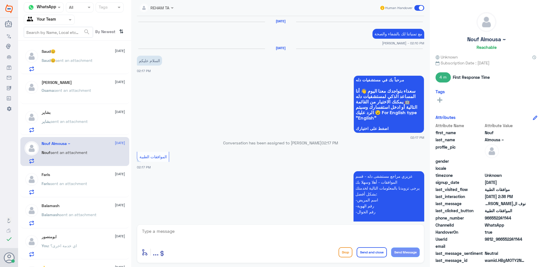
scroll to position [408, 0]
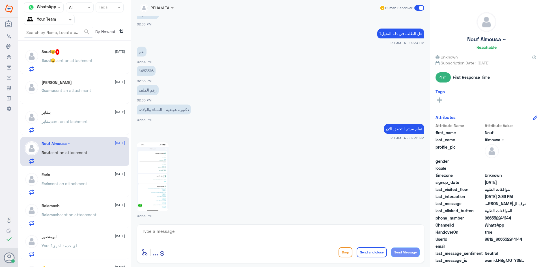
click at [147, 72] on p "1483316" at bounding box center [146, 71] width 19 height 10
click at [68, 65] on p "Saud😊 sent an attachment" at bounding box center [67, 64] width 51 height 14
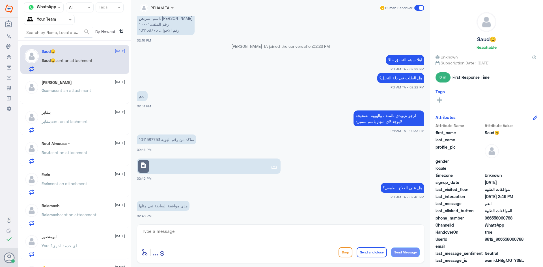
click at [217, 228] on textarea at bounding box center [280, 235] width 278 height 14
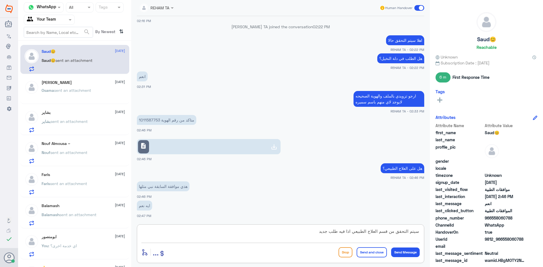
type textarea "سيتم التحقق من قسم العلاج الطبيعي اذا فيه طلب جديد"
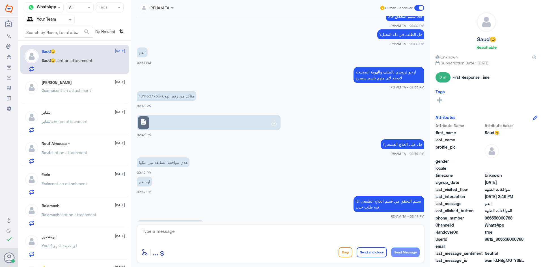
scroll to position [366, 0]
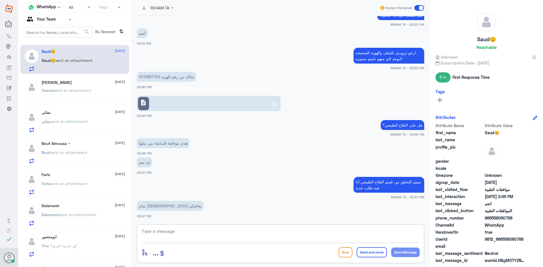
click at [166, 232] on textarea at bounding box center [280, 235] width 278 height 14
paste textarea "16-08-2025"
type textarea "اخر طلب لديكم بتاريخ 16-08-2025"
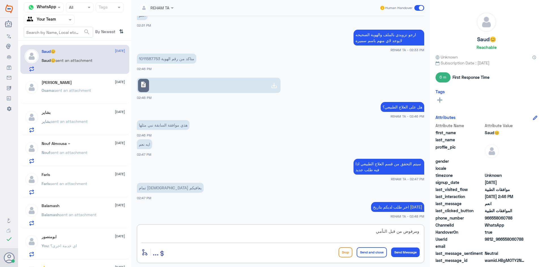
type textarea "ومرفوض من قبل التأمين"
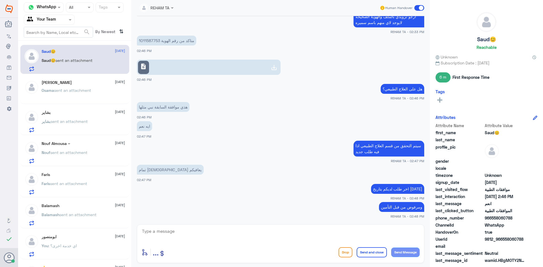
click at [50, 88] on span "Osama" at bounding box center [48, 90] width 12 height 5
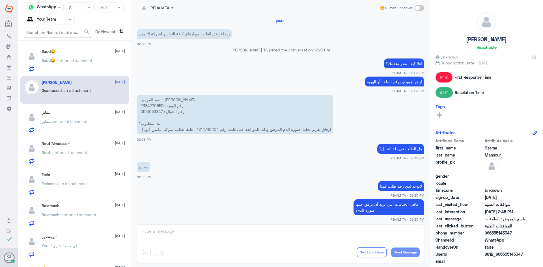
scroll to position [237, 0]
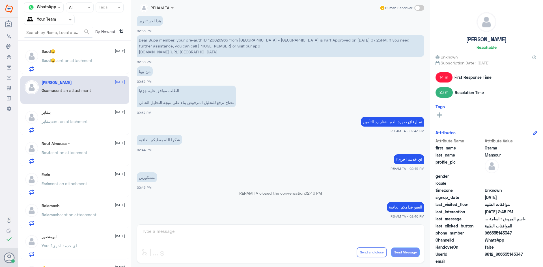
click at [78, 70] on p "Saud😊 sent an attachment" at bounding box center [67, 64] width 51 height 14
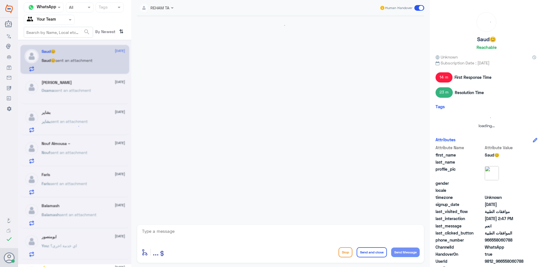
scroll to position [318, 0]
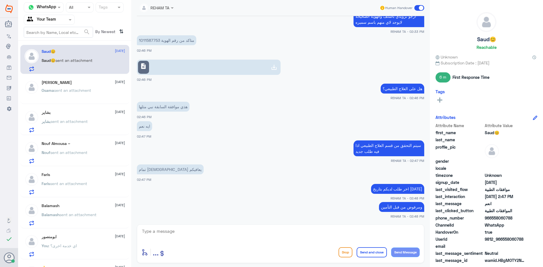
click at [78, 121] on span "sent an attachment" at bounding box center [69, 121] width 37 height 5
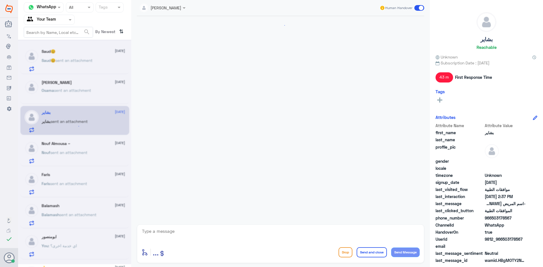
scroll to position [306, 0]
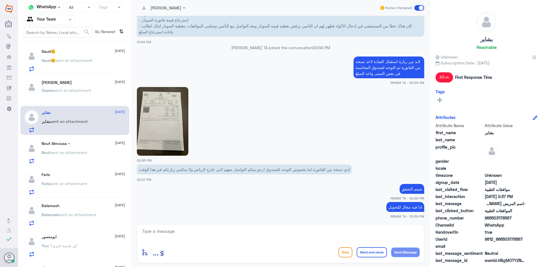
click at [85, 151] on span "sent an attachment" at bounding box center [68, 152] width 37 height 5
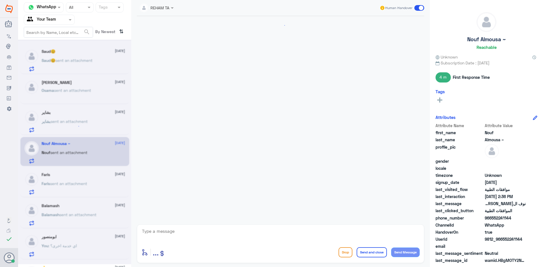
scroll to position [408, 0]
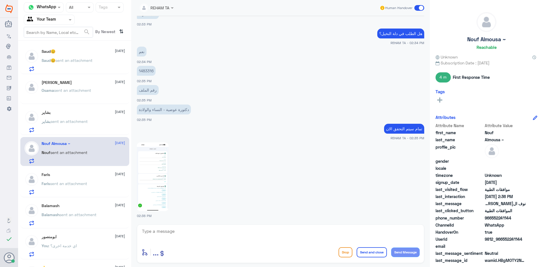
click at [87, 179] on div "Faris 18 August Faris sent an attachment" at bounding box center [83, 183] width 83 height 22
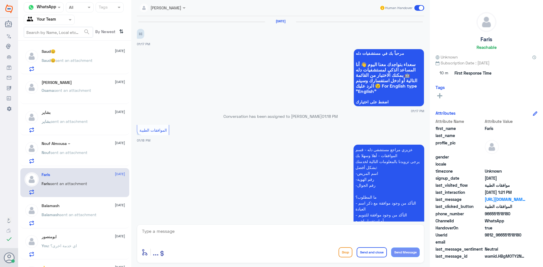
scroll to position [200, 0]
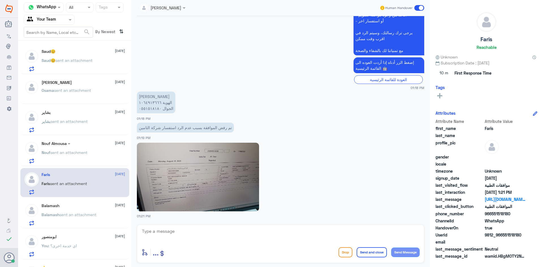
click at [151, 104] on p "فارس المرزوق الهوية ١٠٦٤٩١٣٦٦٦ الجوال ٠٥٥١٥١٨١٨٠" at bounding box center [156, 103] width 38 height 22
click at [186, 232] on textarea at bounding box center [280, 235] width 278 height 14
type textarea "1064913666"
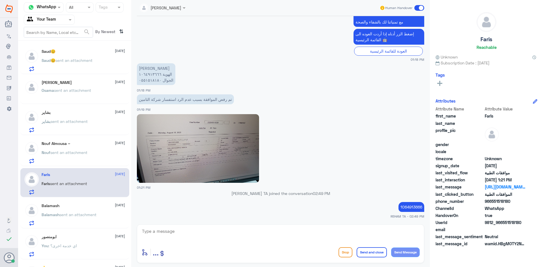
drag, startPoint x: 222, startPoint y: 250, endPoint x: 219, endPoint y: 247, distance: 4.8
click at [222, 250] on div "enter flow name ... Drop Send and close Send Message" at bounding box center [280, 252] width 278 height 13
click at [217, 241] on textarea at bounding box center [280, 235] width 278 height 14
paste textarea "اهلا وسهلا سيتم التحقق حالا"
type textarea "اهلا وسهلا سيتم التحقق حالا"
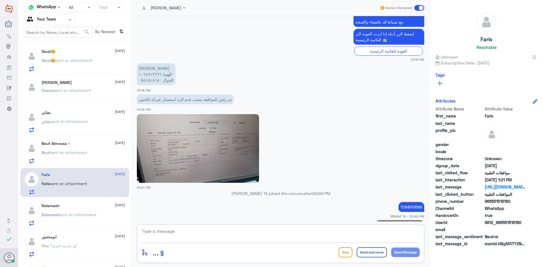
scroll to position [236, 0]
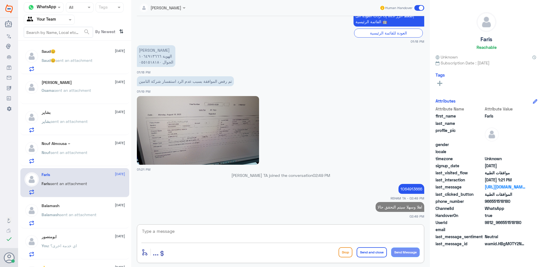
drag, startPoint x: 392, startPoint y: 181, endPoint x: 399, endPoint y: 185, distance: 7.8
click at [393, 182] on div "REHAM TA joined the conversation 02:49 PM" at bounding box center [280, 177] width 287 height 10
click at [402, 186] on p "1064913666" at bounding box center [411, 189] width 26 height 10
click at [216, 241] on div at bounding box center [280, 235] width 278 height 15
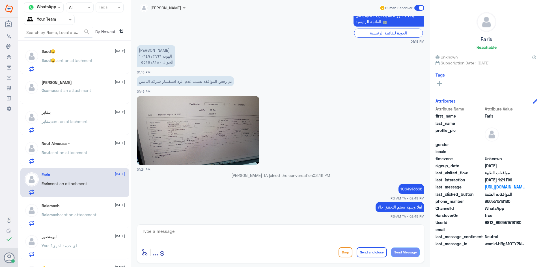
click at [210, 233] on textarea at bounding box center [280, 235] width 278 height 14
type textarea "على عملية؟ سيتم تحويلها لقسم العمليات للمتابعه حالا"
